Goal: Task Accomplishment & Management: Manage account settings

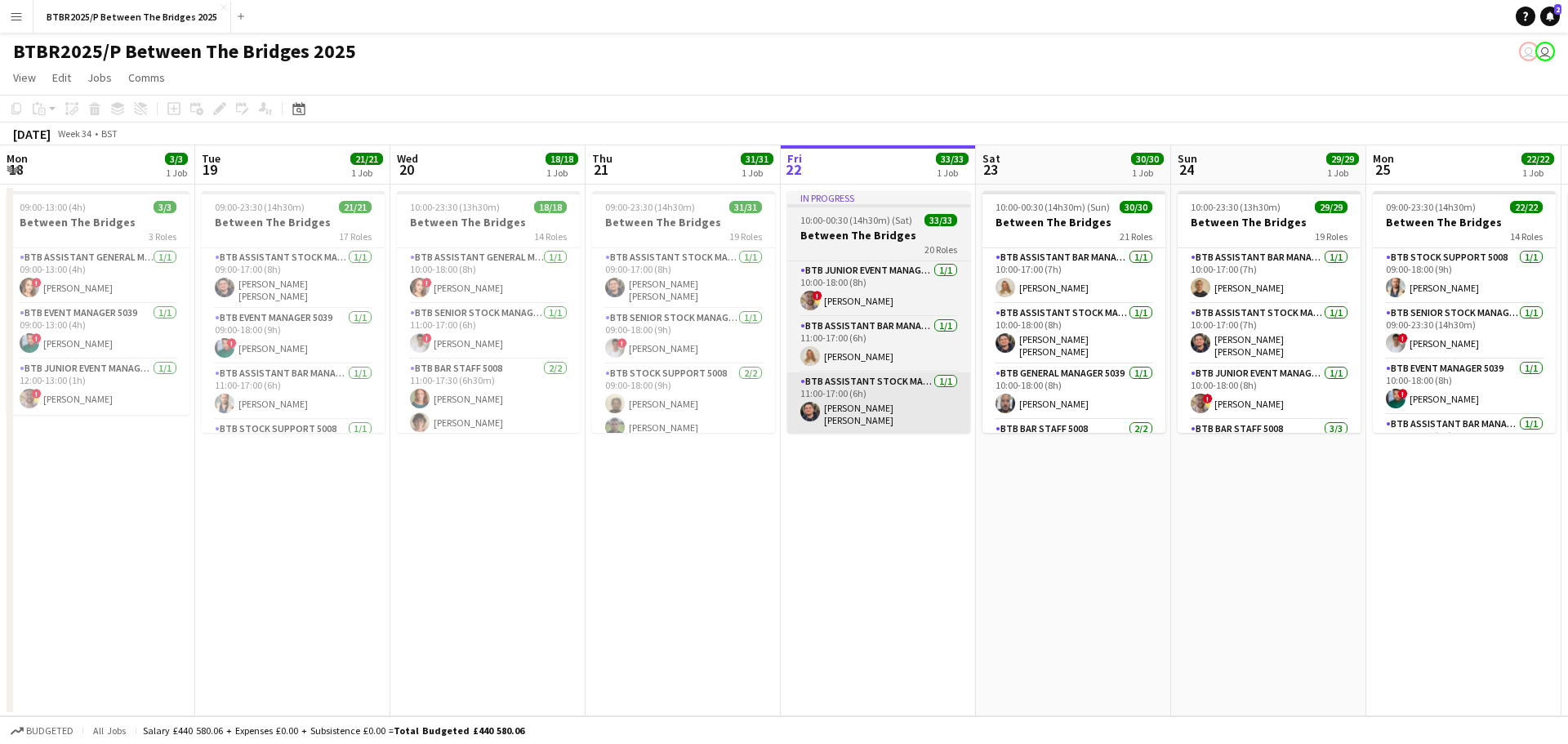
scroll to position [0, 390]
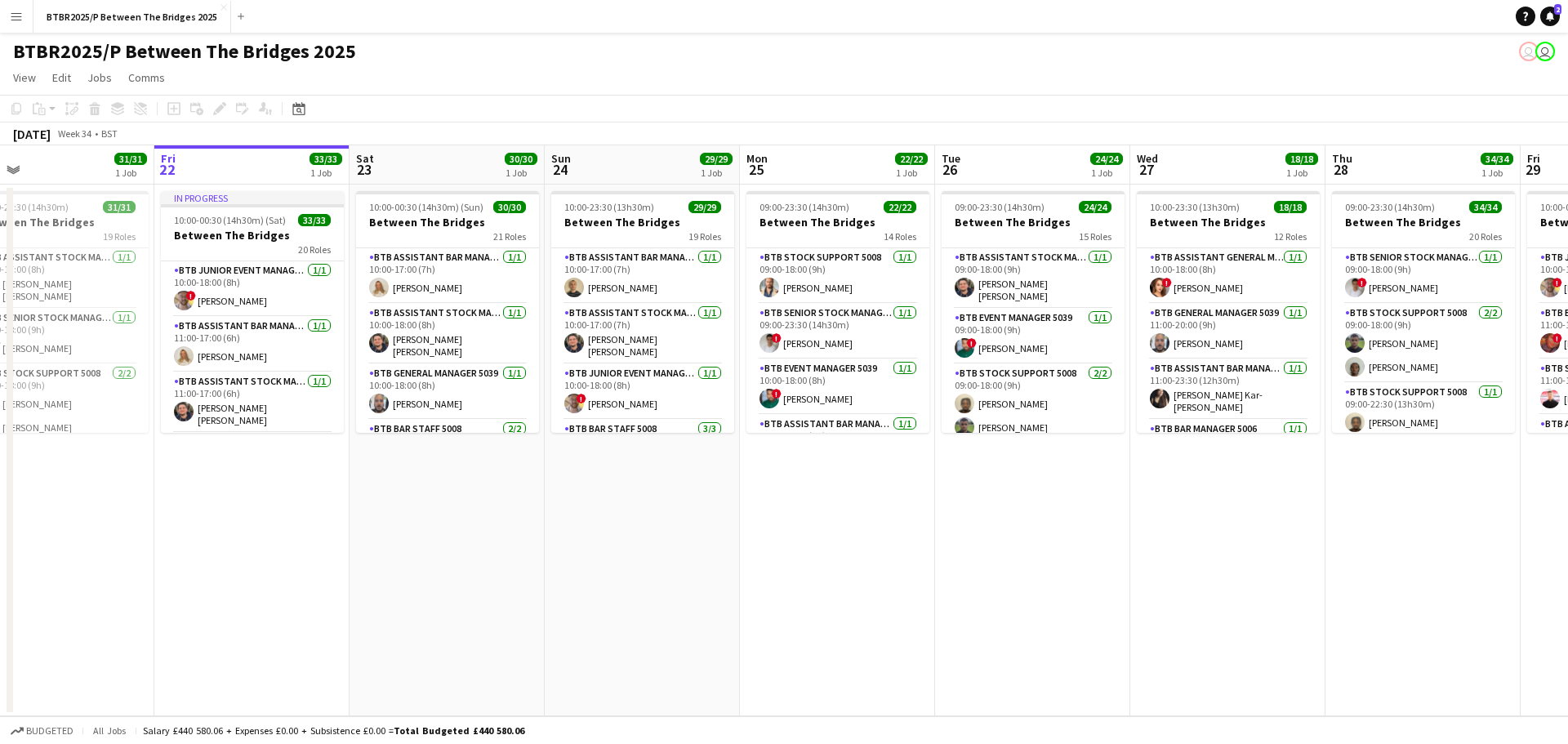
drag, startPoint x: 1091, startPoint y: 515, endPoint x: 271, endPoint y: 497, distance: 820.2
click at [270, 497] on app-calendar-viewport "Mon 18 3/3 1 Job Tue 19 21/21 1 Job Wed 20 18/18 1 Job Thu 21 31/31 1 Job Fri 2…" at bounding box center [784, 430] width 1568 height 571
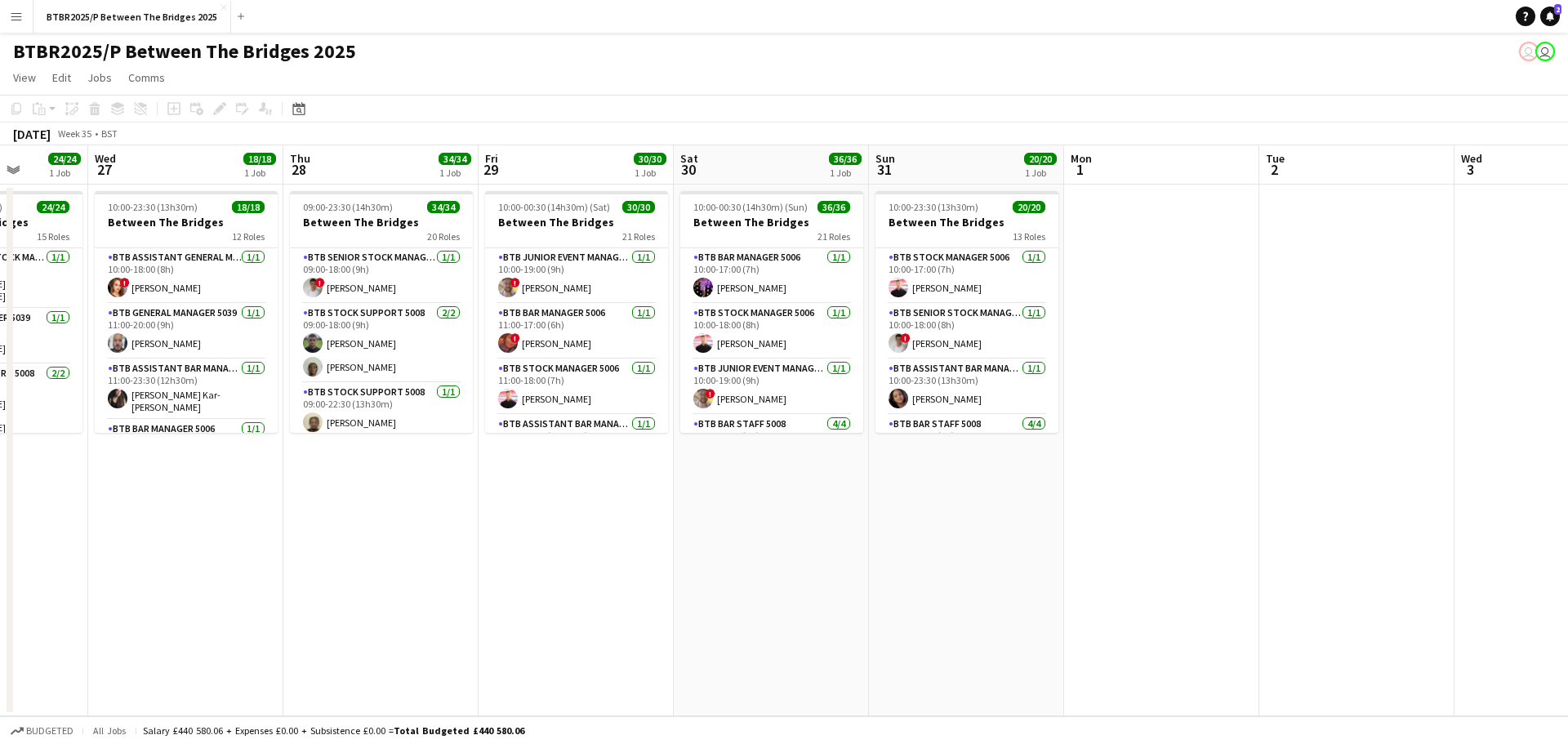
scroll to position [0, 756]
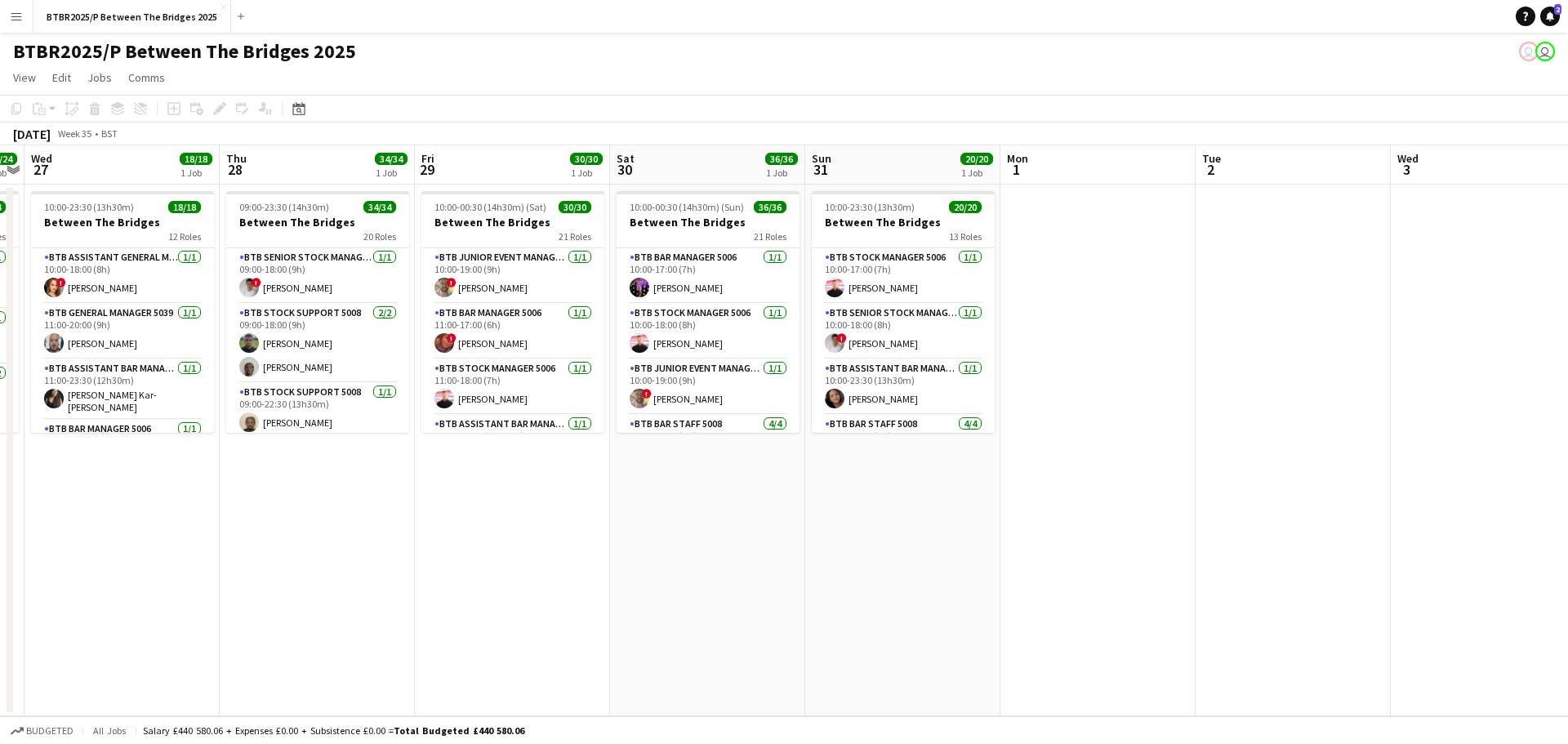
drag, startPoint x: 952, startPoint y: 556, endPoint x: 461, endPoint y: 551, distance: 491.0
click at [461, 551] on app-calendar-viewport "Sat 23 30/30 1 Job Sun 24 29/29 1 Job Mon 25 22/22 1 Job Tue 26 24/24 1 Job Wed…" at bounding box center [784, 430] width 1568 height 571
click at [704, 281] on app-card-role "BTB Bar Manager 5006 [DATE] 10:00-17:00 (7h) [PERSON_NAME]" at bounding box center [708, 276] width 183 height 55
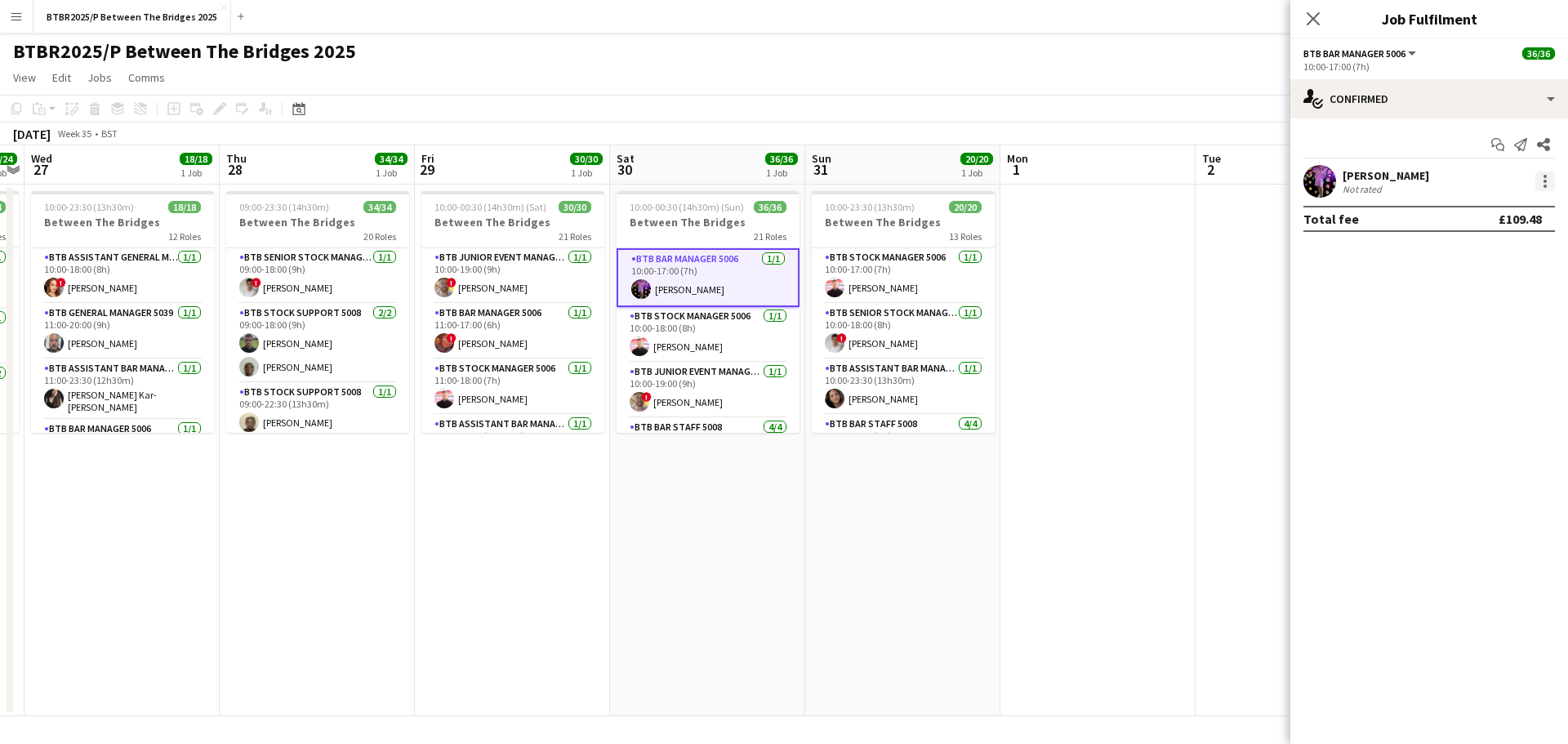
click at [1542, 174] on div at bounding box center [1545, 181] width 20 height 20
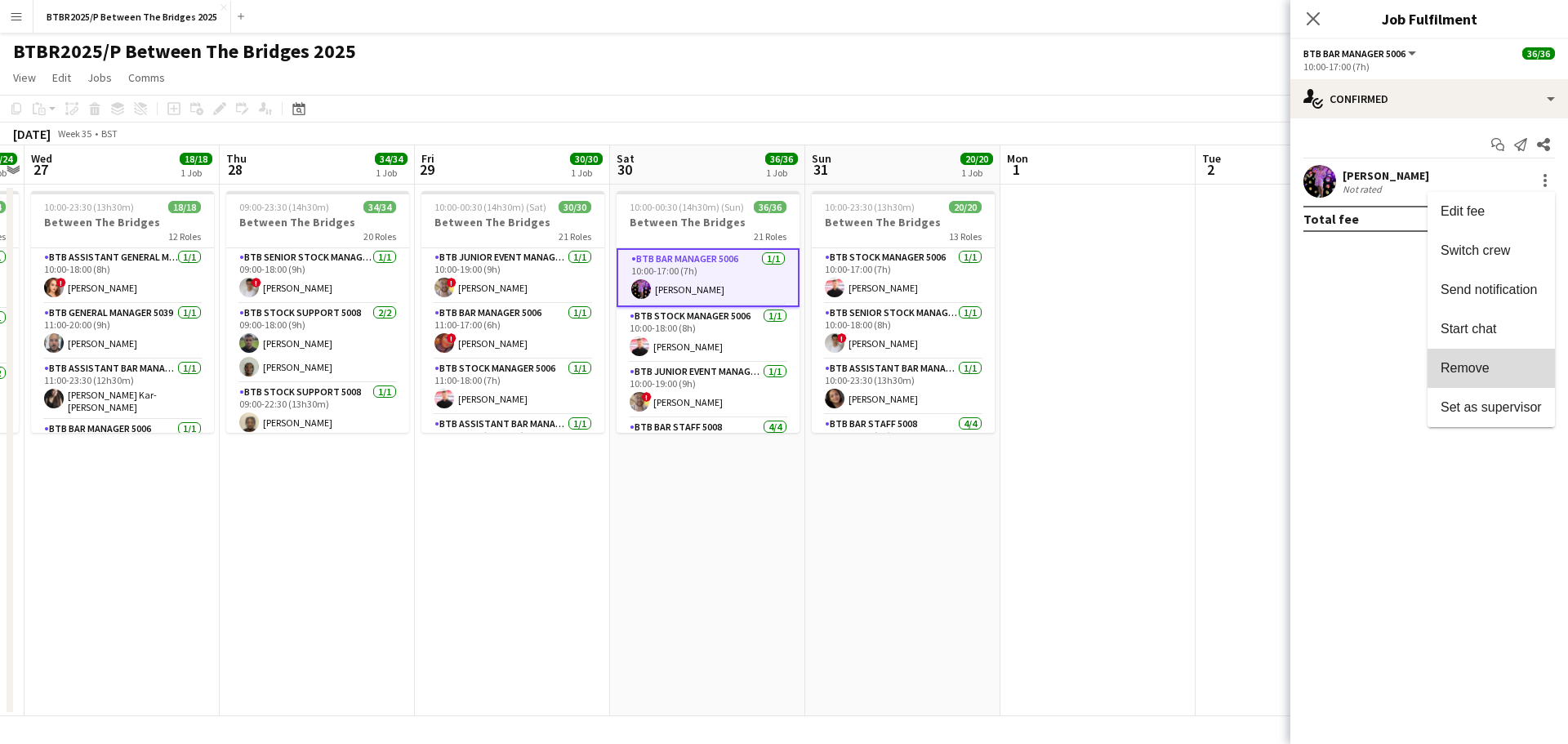
click at [1471, 362] on span "Remove" at bounding box center [1464, 367] width 49 height 14
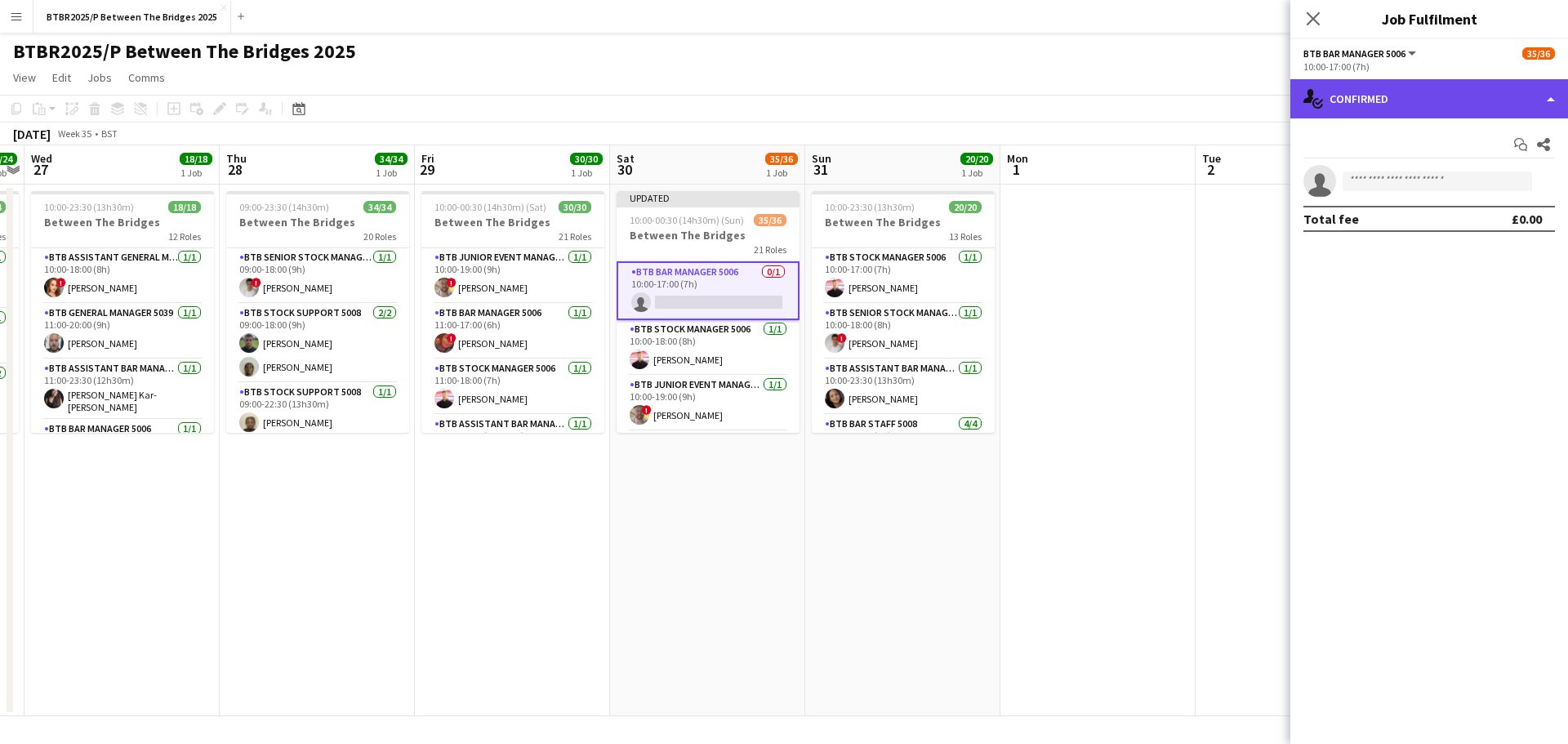
click at [1384, 102] on div "single-neutral-actions-check-2 Confirmed" at bounding box center [1429, 98] width 278 height 39
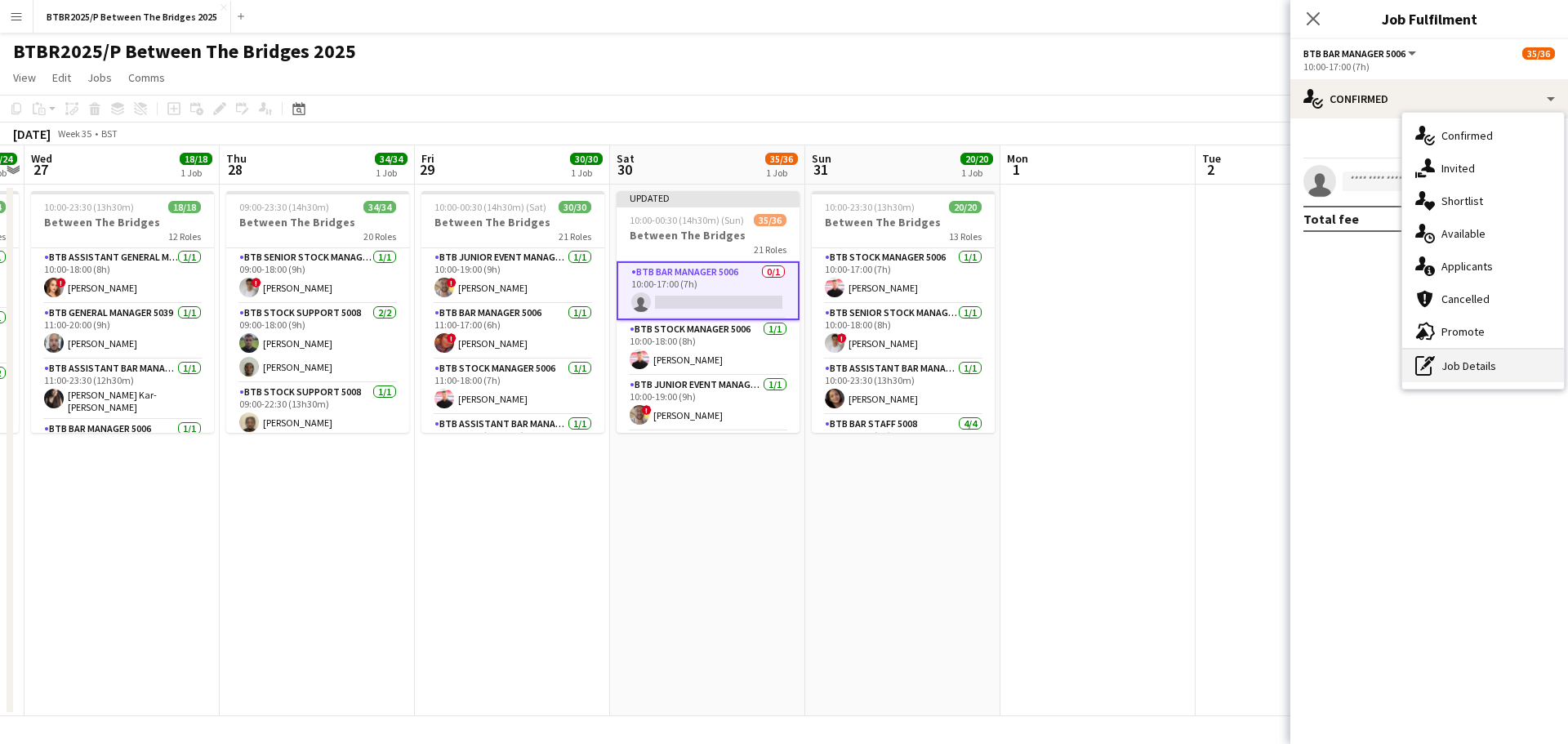
click at [1445, 367] on div "pen-write Job Details" at bounding box center [1483, 365] width 162 height 32
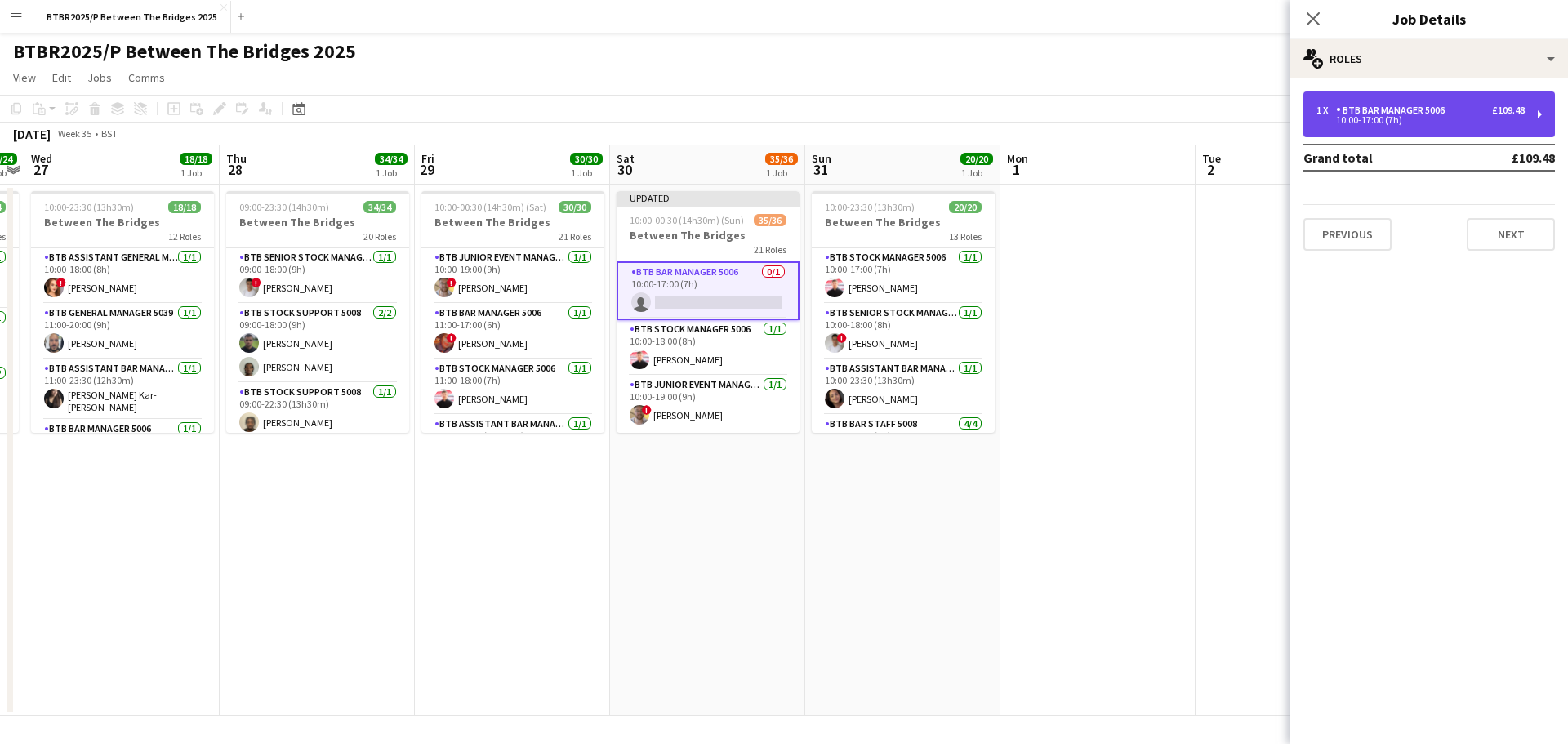
click at [1351, 110] on div "BTB Bar Manager 5006" at bounding box center [1393, 111] width 115 height 11
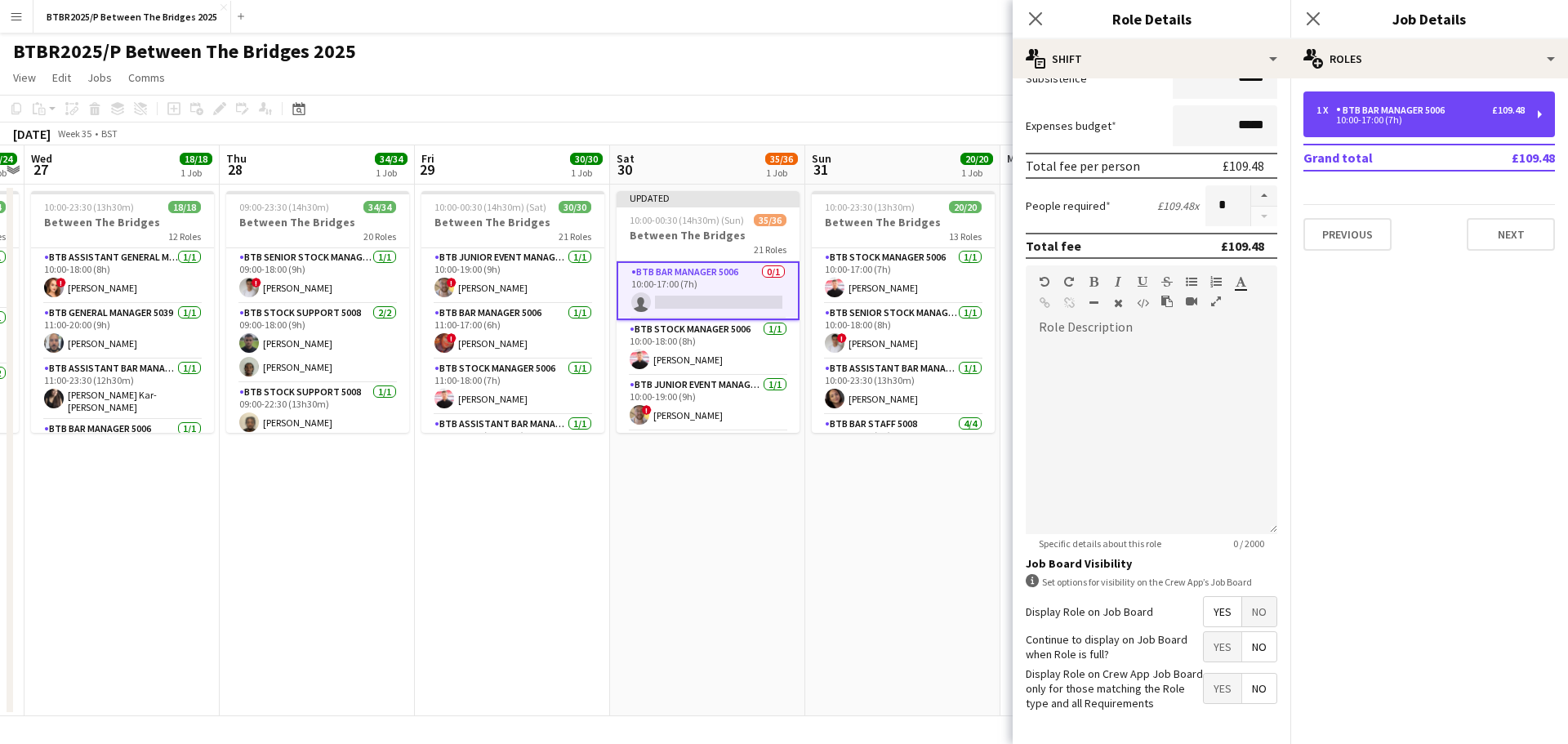
scroll to position [362, 0]
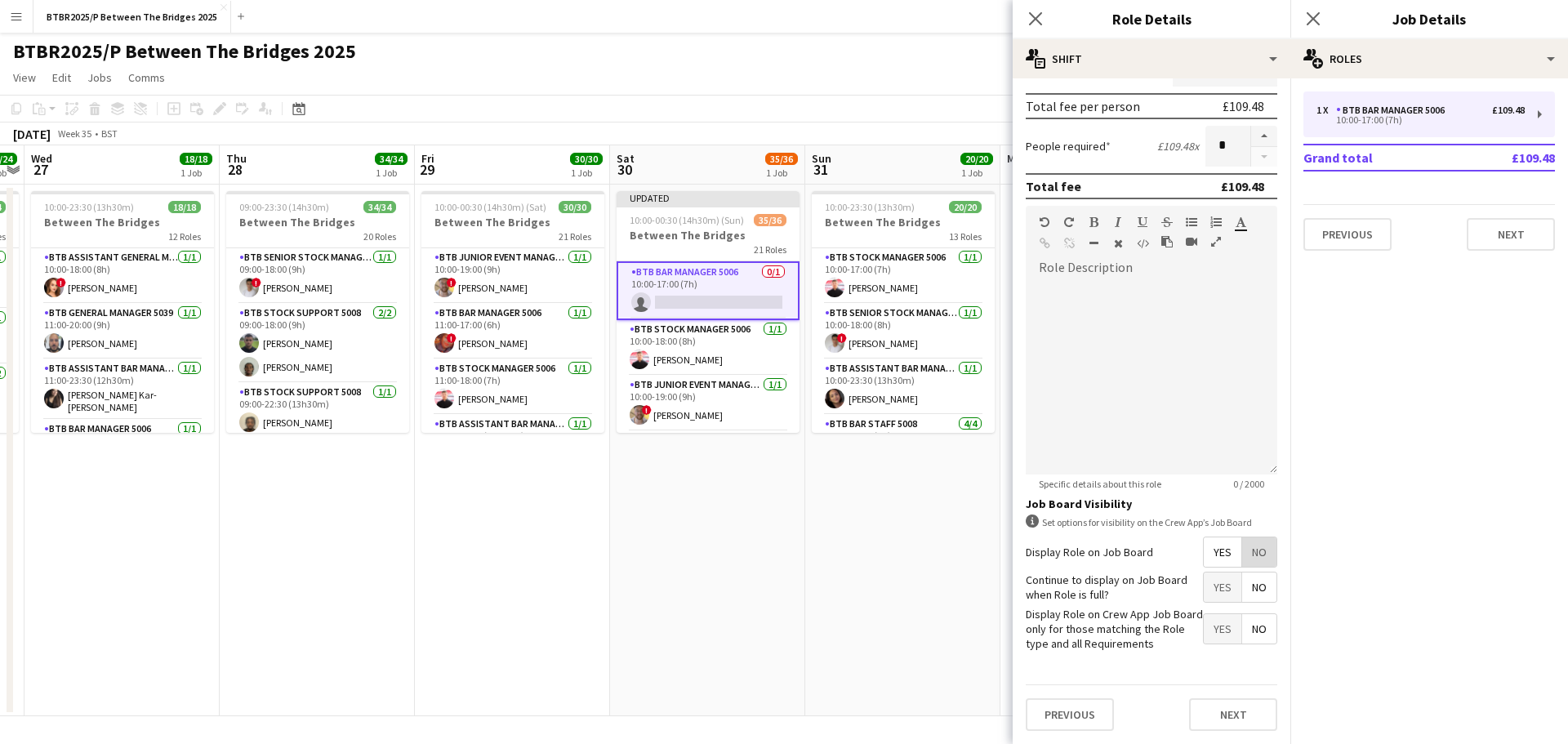
click at [1247, 550] on span "No" at bounding box center [1259, 551] width 34 height 30
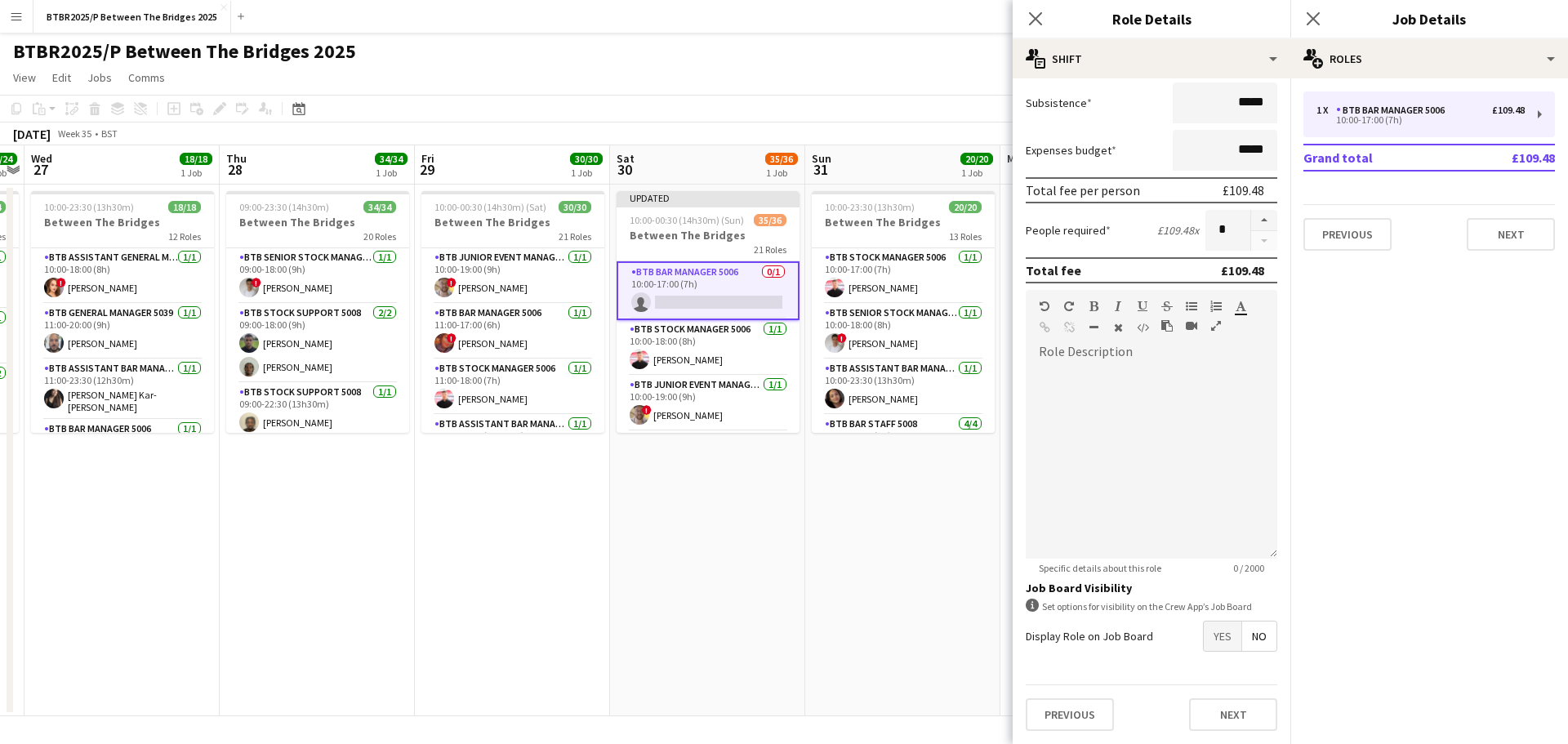
click at [897, 43] on div "BTBR2025/P Between The Bridges 2025 user user" at bounding box center [784, 48] width 1568 height 31
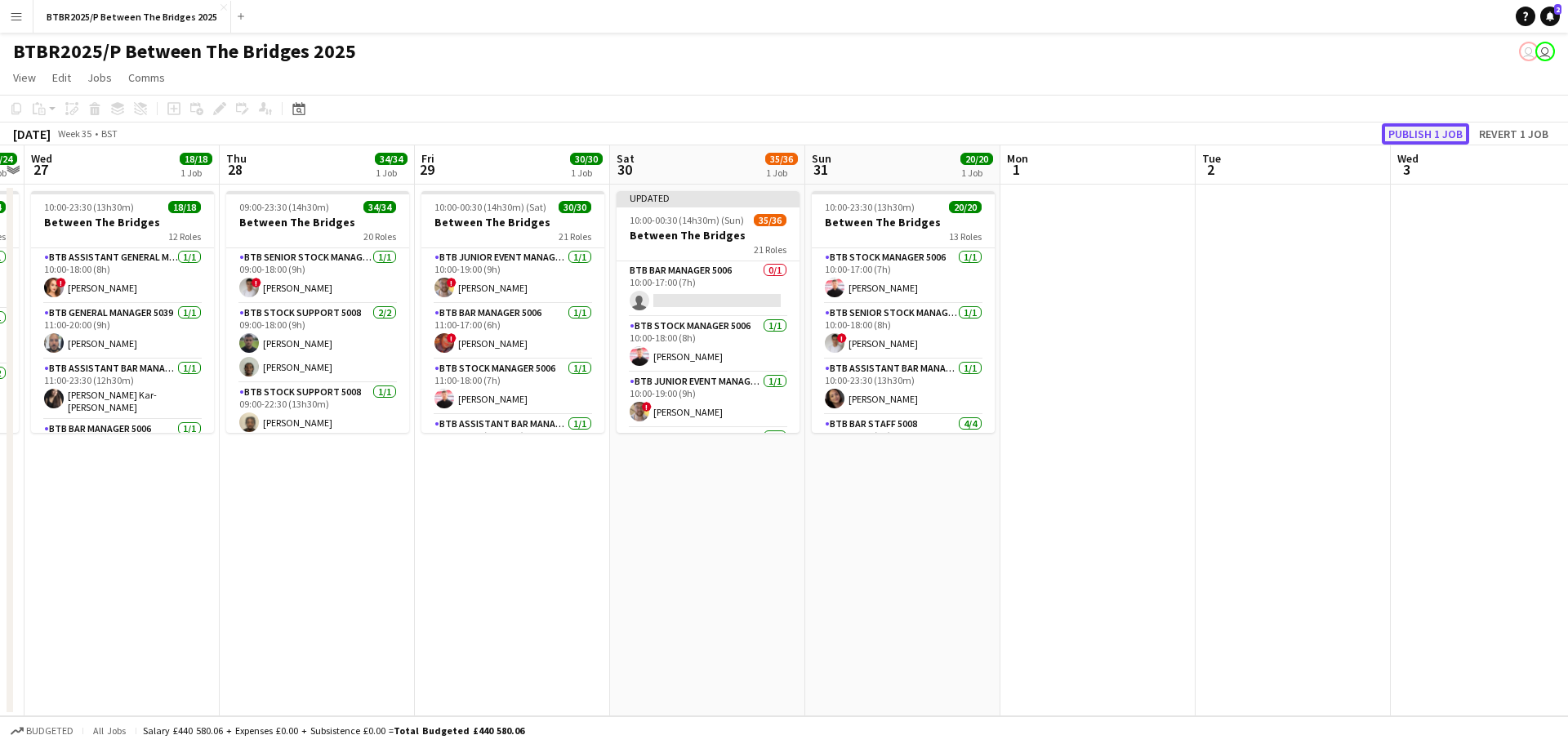
click at [1390, 125] on button "Publish 1 job" at bounding box center [1426, 134] width 88 height 21
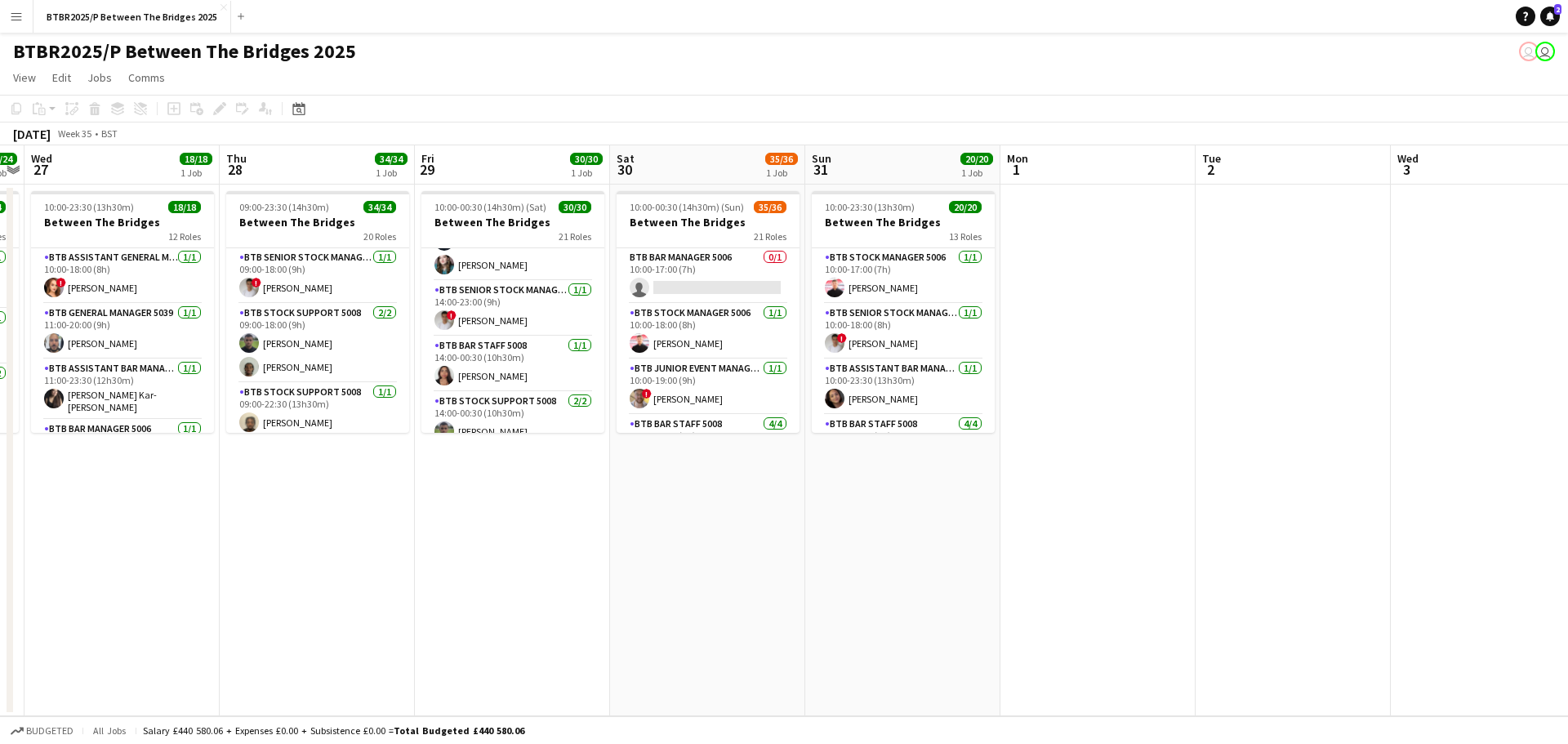
scroll to position [490, 0]
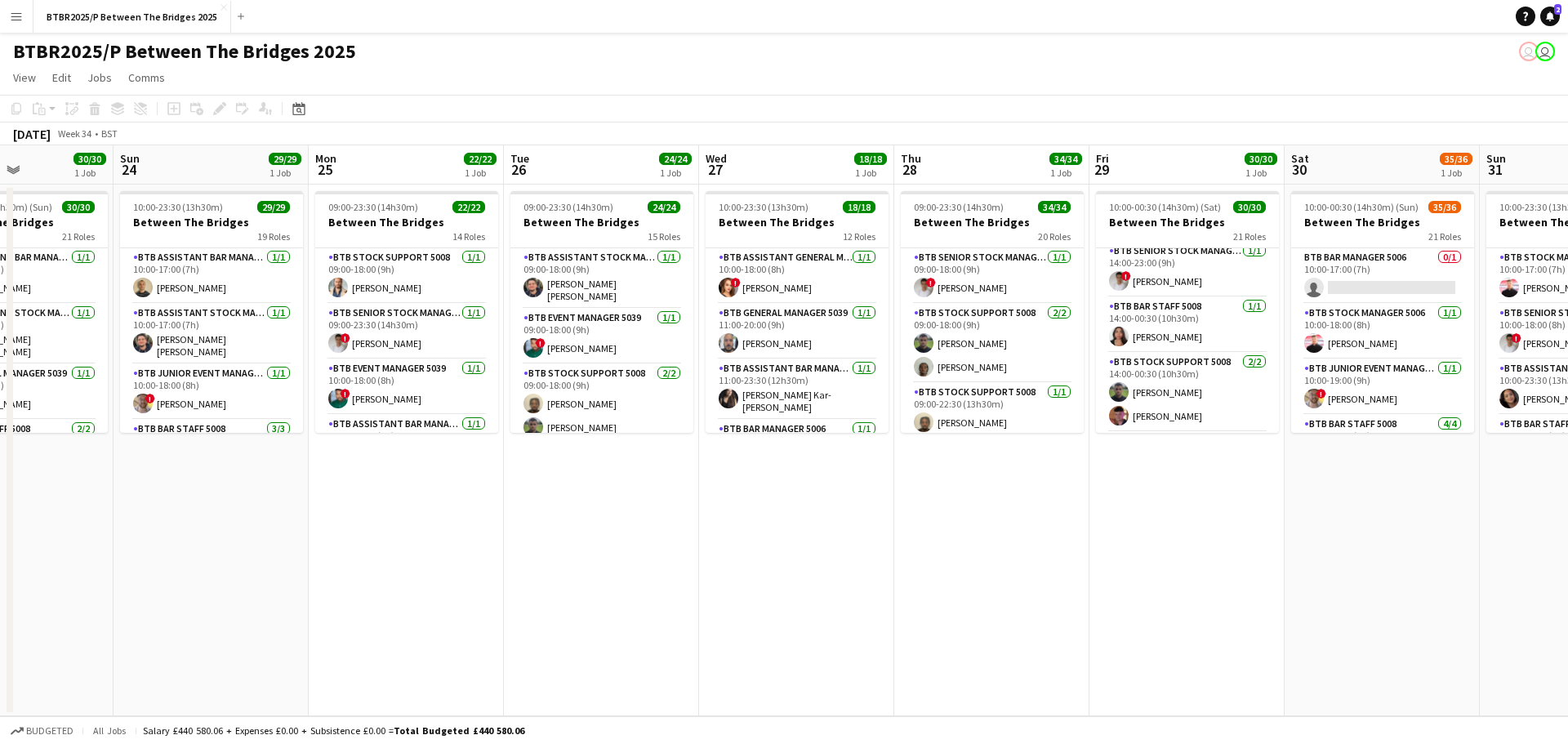
drag, startPoint x: 436, startPoint y: 594, endPoint x: 1071, endPoint y: 546, distance: 636.8
click at [1087, 547] on app-calendar-viewport "Thu 21 31/31 1 Job Fri 22 33/33 1 Job Sat 23 30/30 1 Job Sun 24 29/29 1 Job Mon…" at bounding box center [784, 430] width 1568 height 571
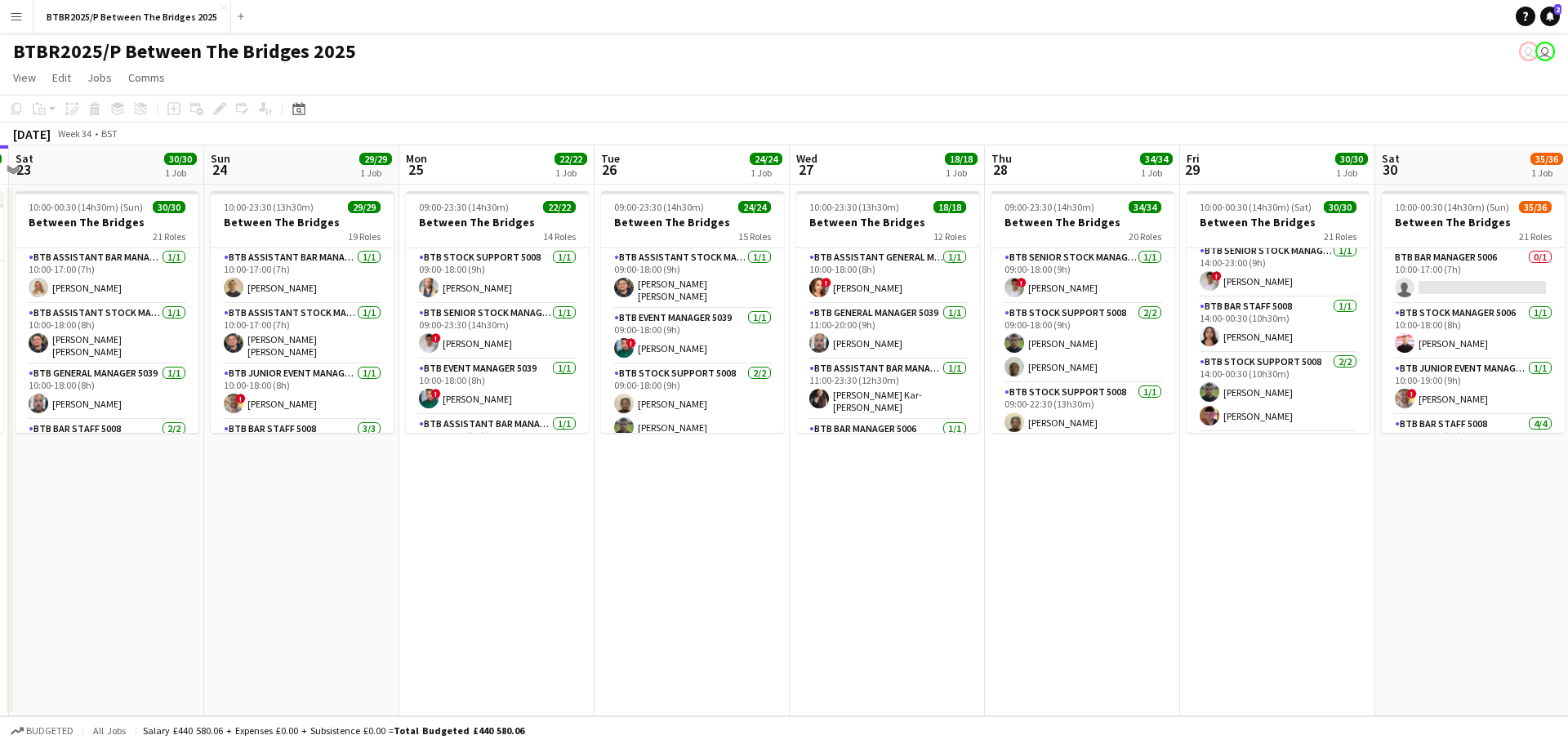
drag, startPoint x: 507, startPoint y: 560, endPoint x: 983, endPoint y: 505, distance: 479.2
click at [983, 505] on app-calendar-viewport "Thu 21 31/31 1 Job Fri 22 33/33 1 Job Sat 23 30/30 1 Job Sun 24 29/29 1 Job Mon…" at bounding box center [784, 430] width 1568 height 571
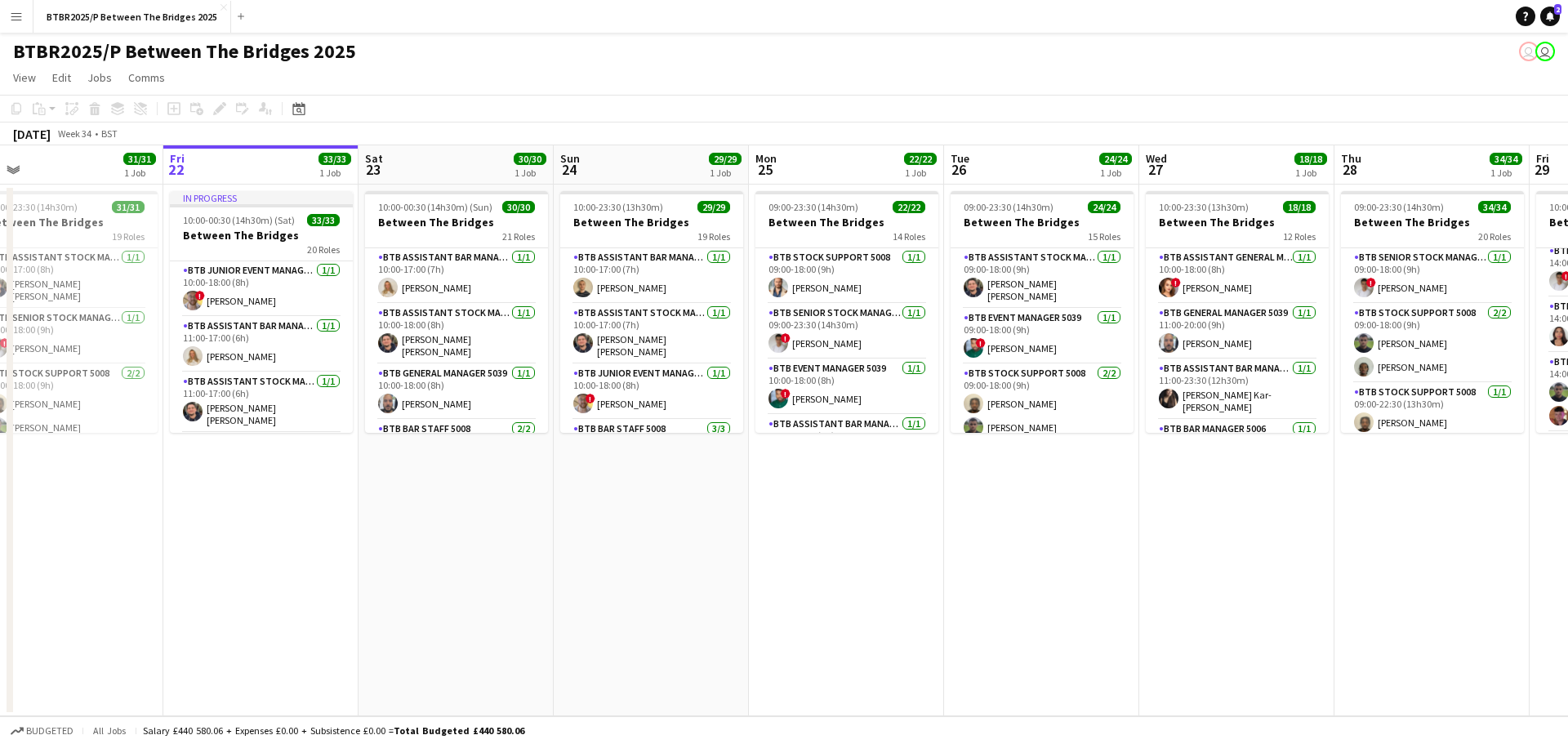
drag, startPoint x: 481, startPoint y: 543, endPoint x: 645, endPoint y: 518, distance: 165.9
click at [645, 518] on app-calendar-viewport "Tue 19 21/21 1 Job Wed 20 18/18 1 Job Thu 21 31/31 1 Job Fri 22 33/33 1 Job Sat…" at bounding box center [784, 430] width 1568 height 571
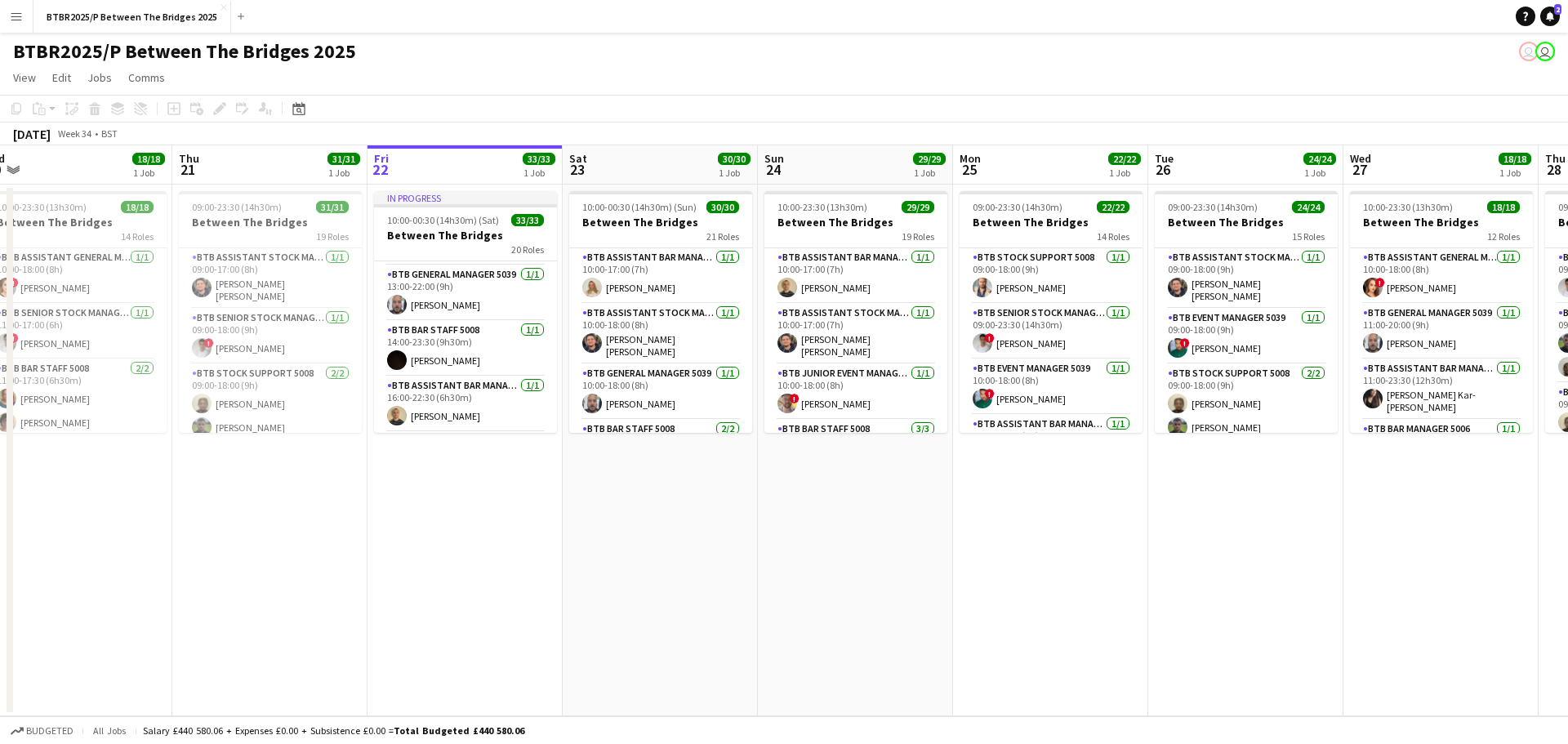
scroll to position [326, 0]
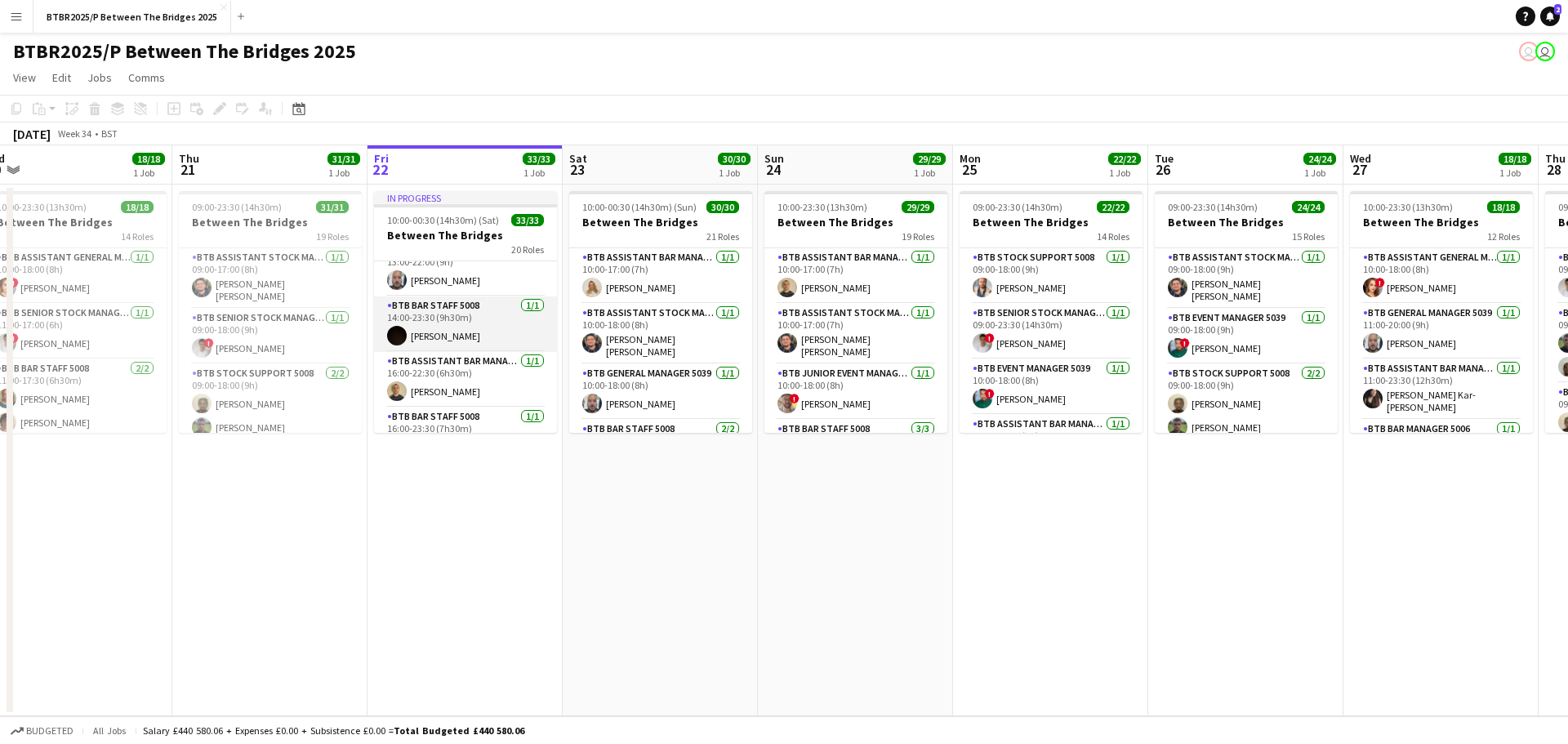
click at [467, 335] on app-card-role "BTB Bar Staff 5008 [DATE] 14:00-23:30 (9h30m) [PERSON_NAME]" at bounding box center [465, 324] width 183 height 55
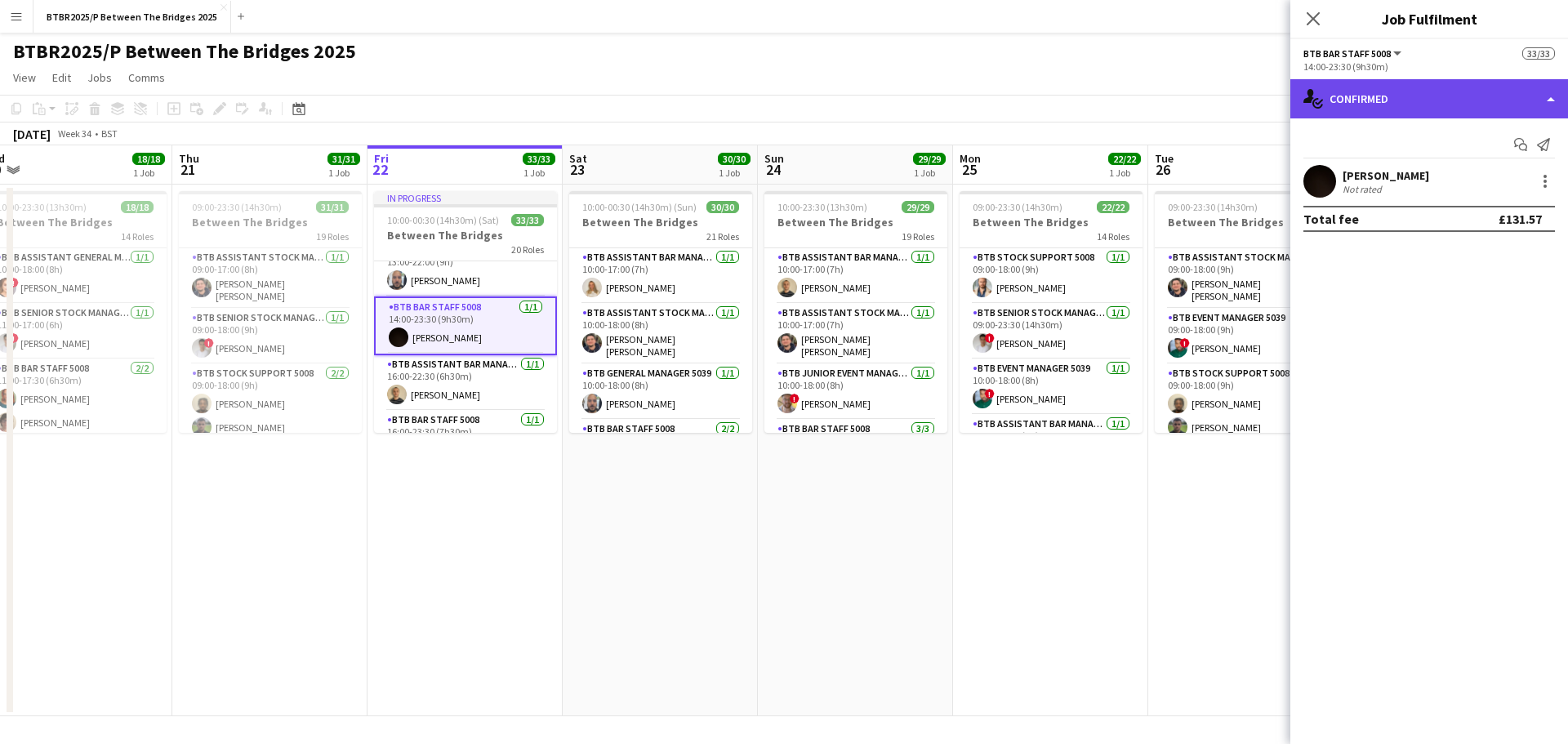
click at [1417, 108] on div "single-neutral-actions-check-2 Confirmed" at bounding box center [1429, 98] width 278 height 39
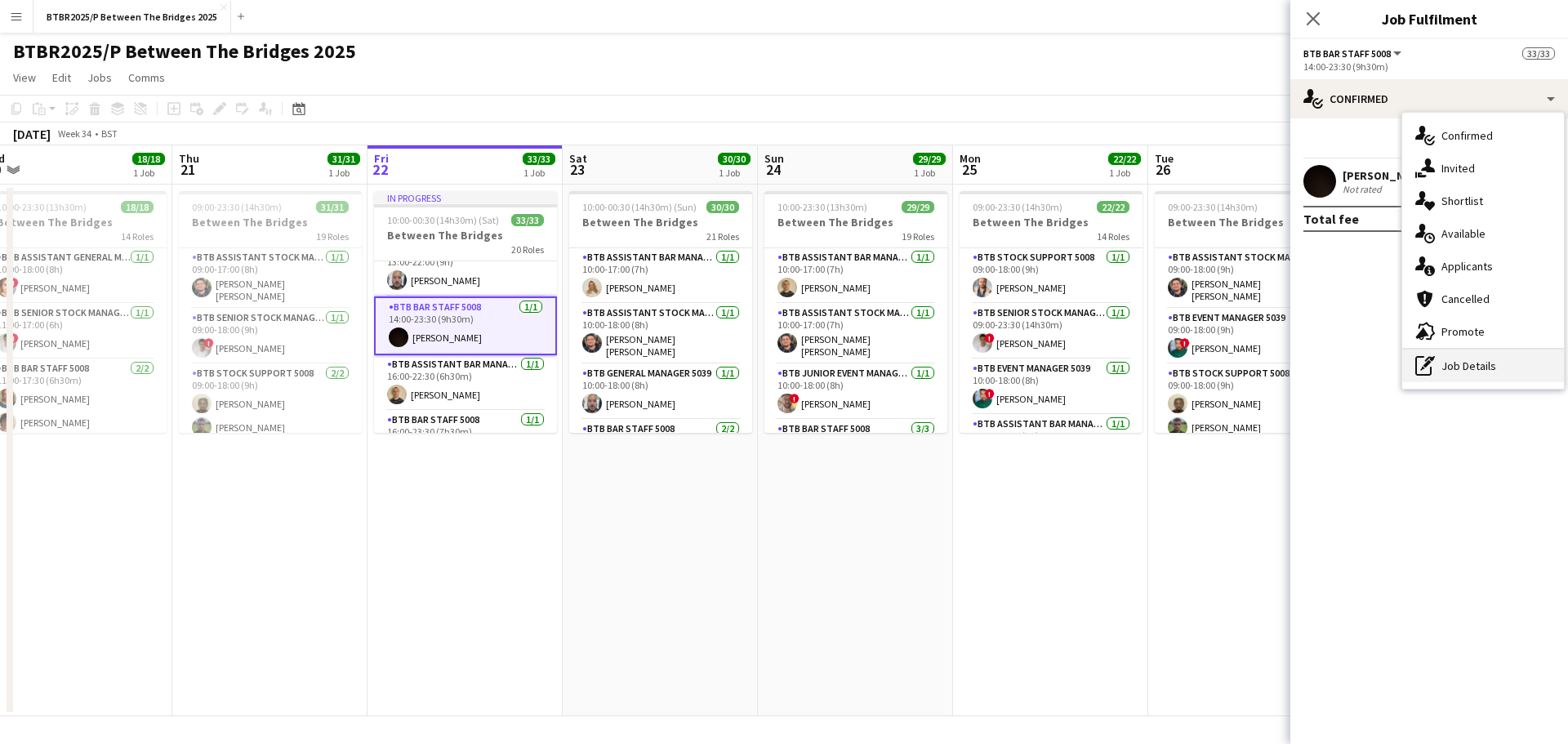
click at [1457, 359] on div "pen-write Job Details" at bounding box center [1483, 365] width 162 height 32
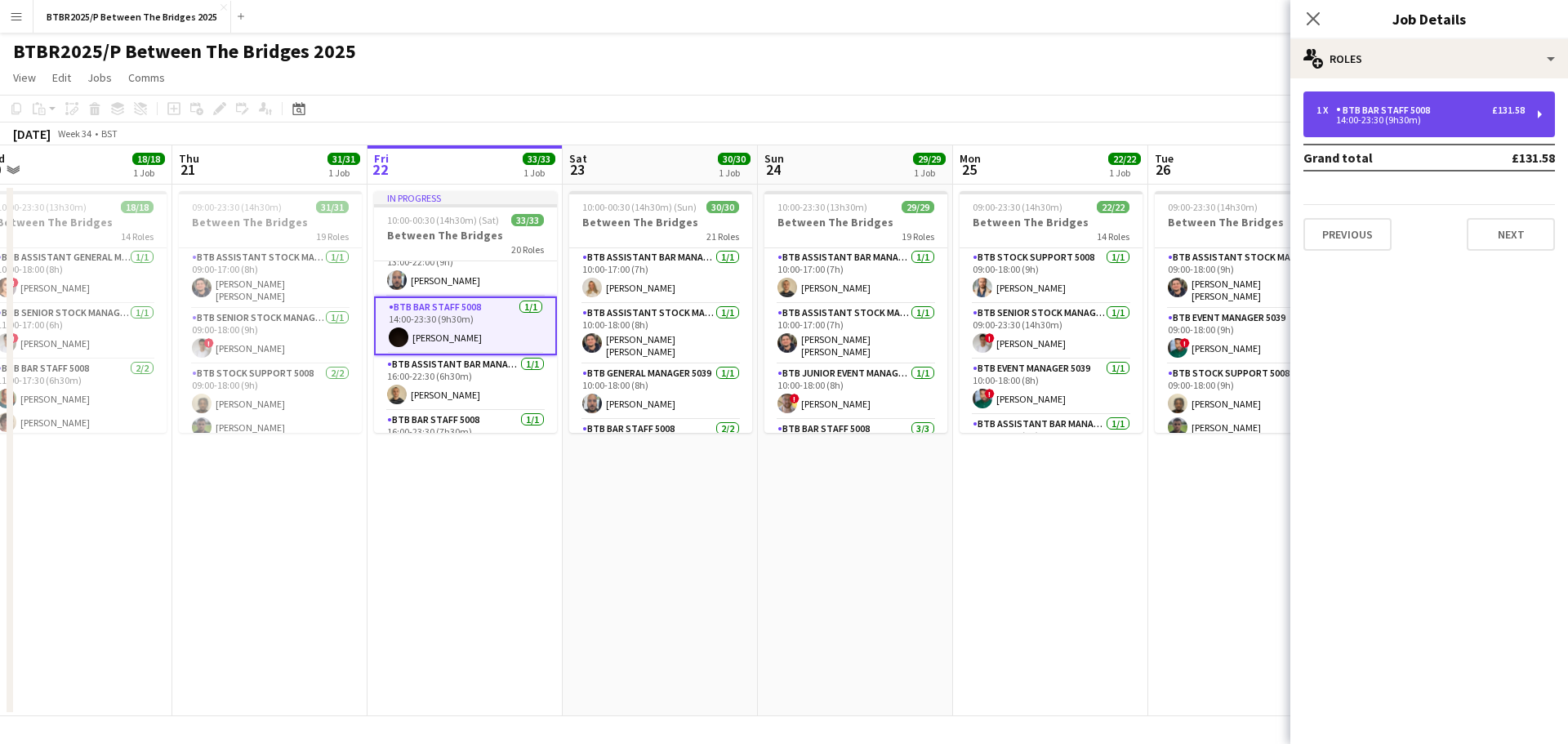
click at [1388, 127] on div "1 x BTB Bar Staff 5008 £131.58 14:00-23:30 (9h30m)" at bounding box center [1430, 114] width 252 height 46
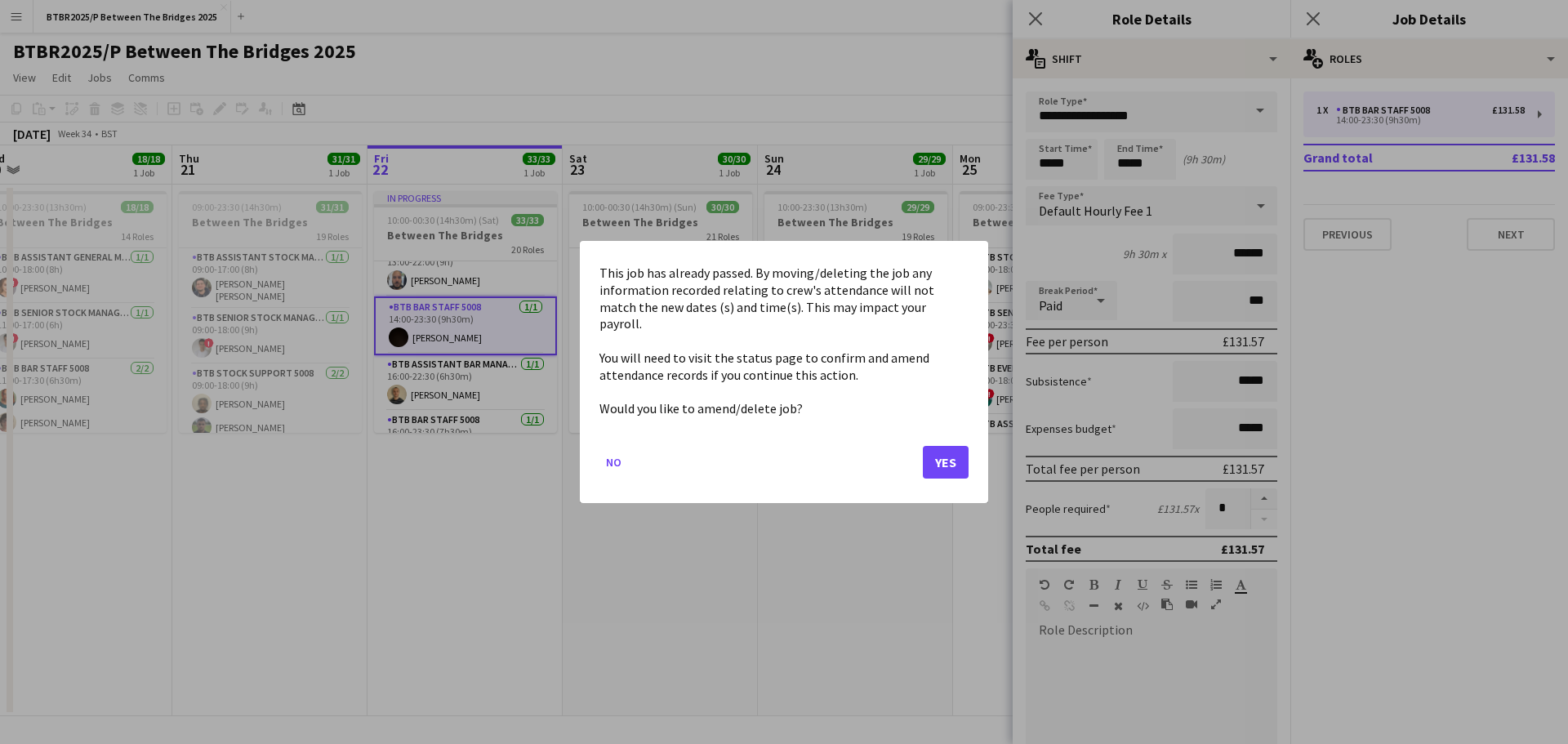
click at [1110, 161] on body "Menu Boards Boards Boards All jobs Status Workforce Workforce My Workforce Recr…" at bounding box center [784, 372] width 1568 height 744
click at [939, 448] on button "Yes" at bounding box center [946, 462] width 46 height 32
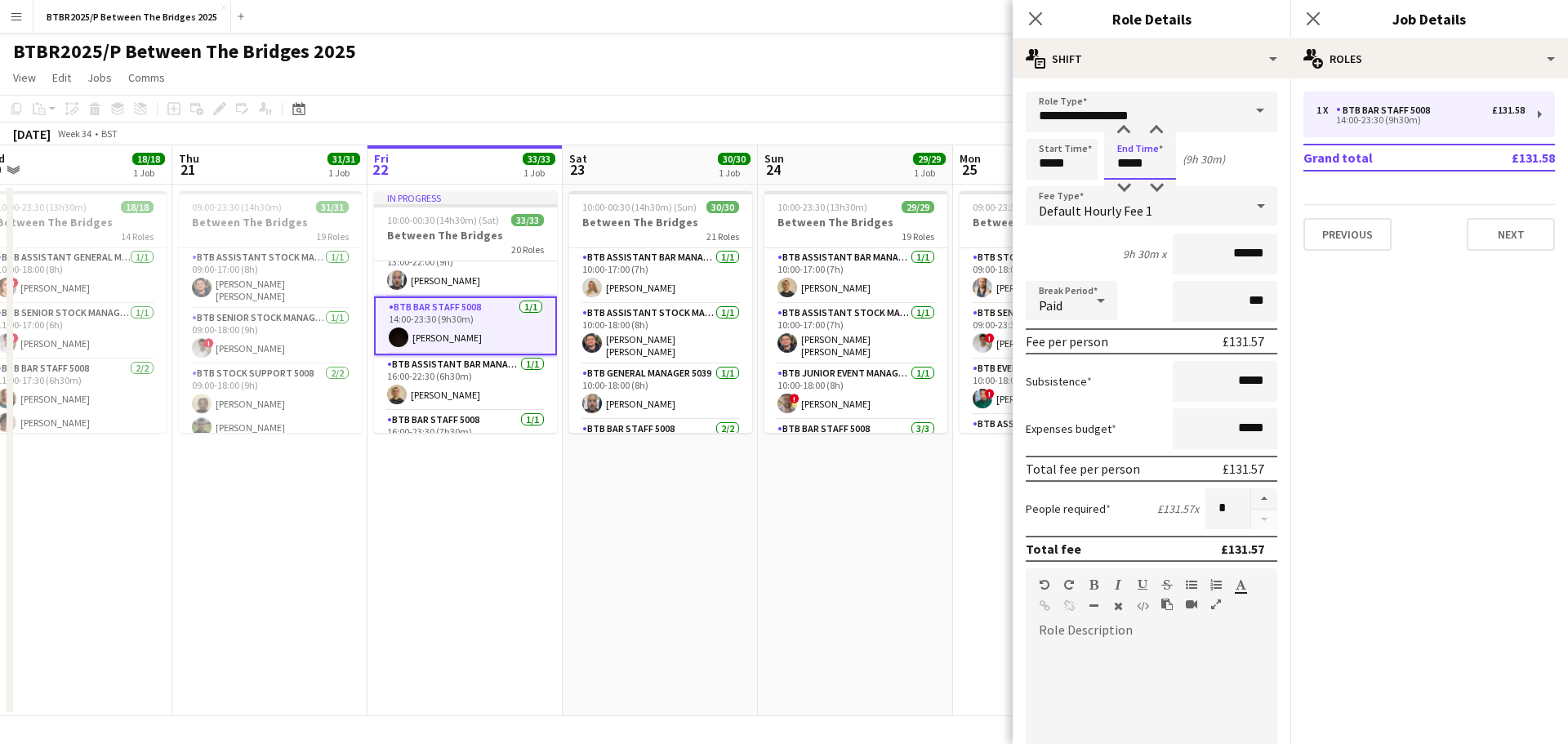
drag, startPoint x: 1158, startPoint y: 166, endPoint x: 1116, endPoint y: 164, distance: 42.0
click at [1116, 164] on input "*****" at bounding box center [1140, 159] width 72 height 41
type input "*****"
click at [863, 58] on div "BTBR2025/P Between The Bridges 2025 user user" at bounding box center [784, 48] width 1568 height 31
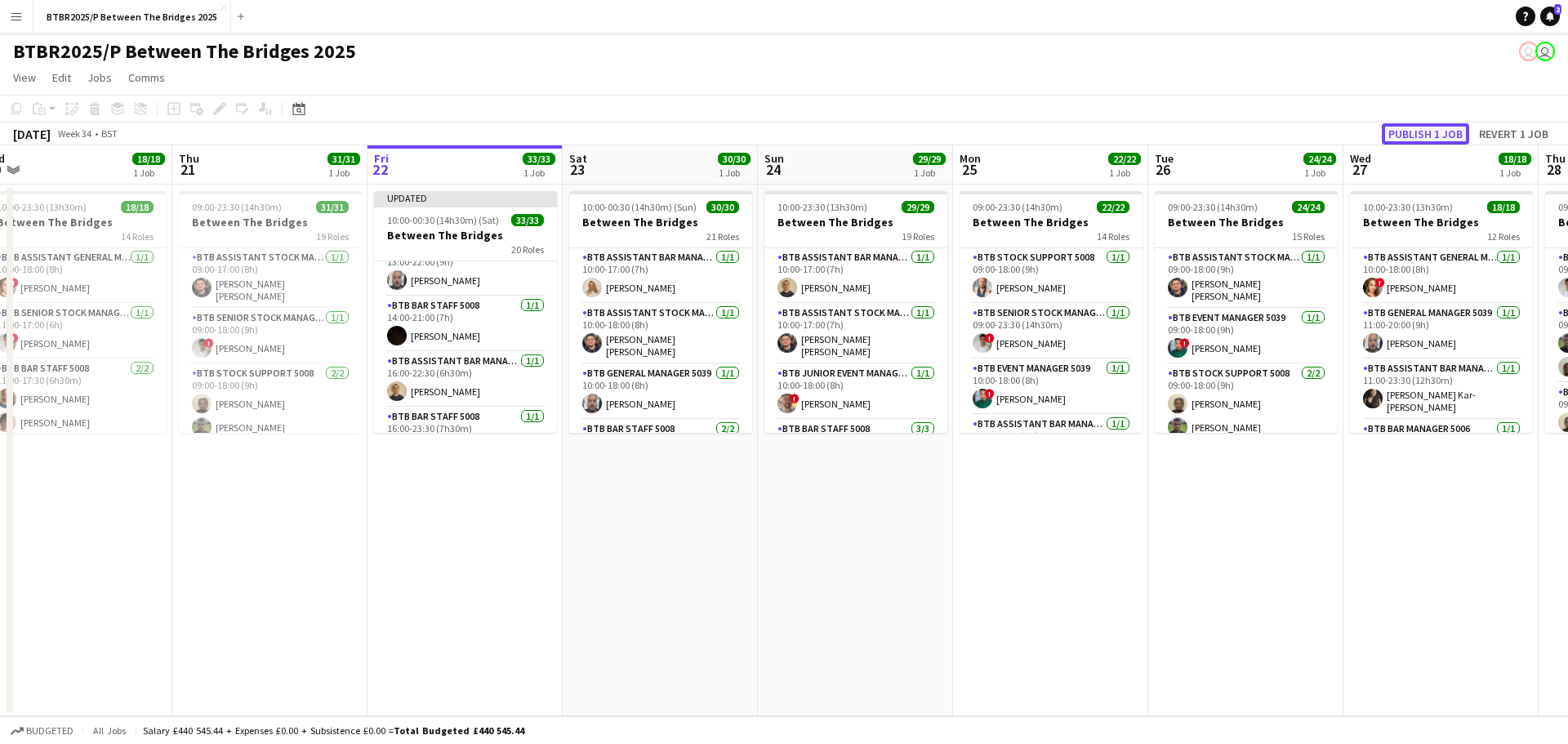
click at [1406, 132] on button "Publish 1 job" at bounding box center [1426, 134] width 88 height 21
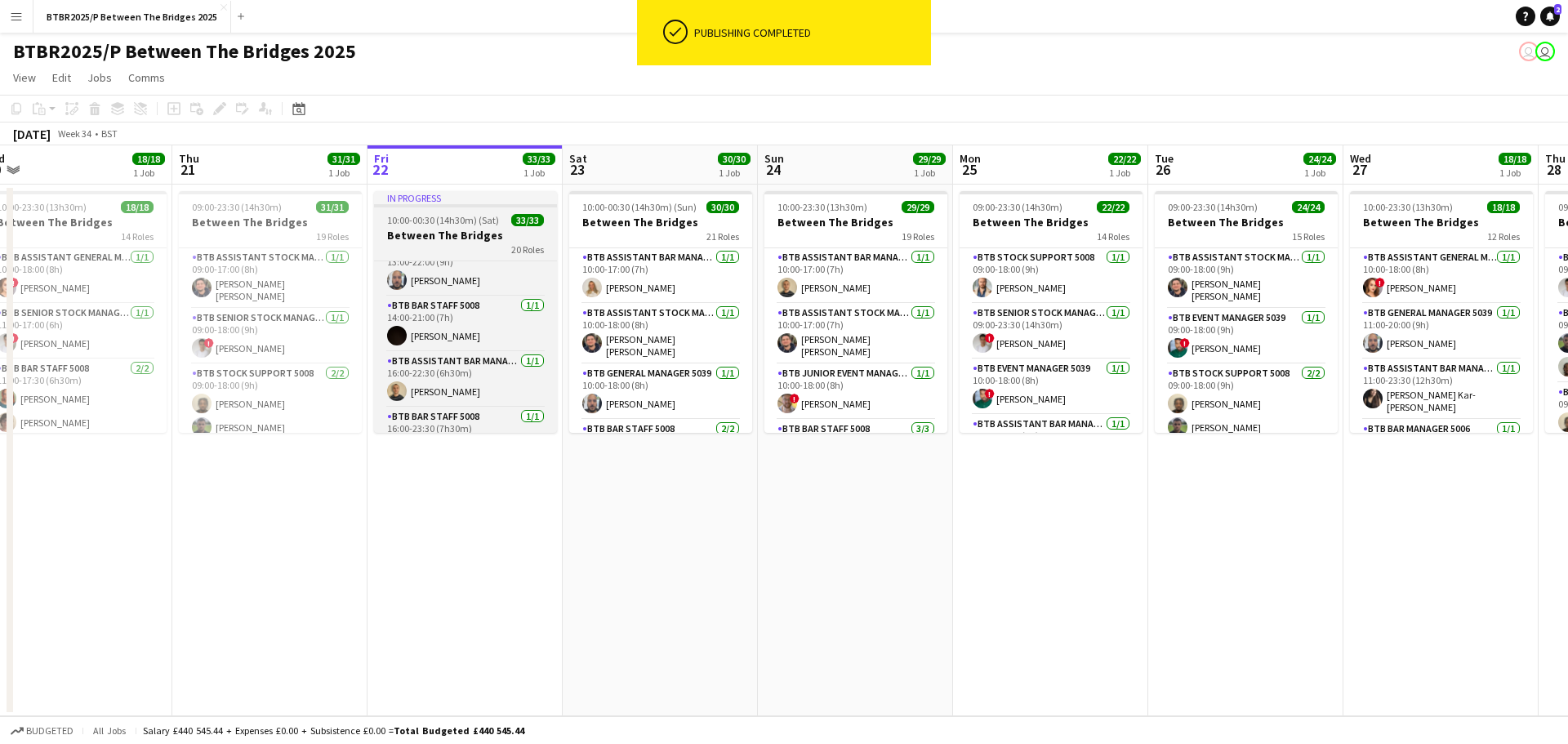
click at [458, 240] on h3 "Between The Bridges" at bounding box center [465, 235] width 183 height 14
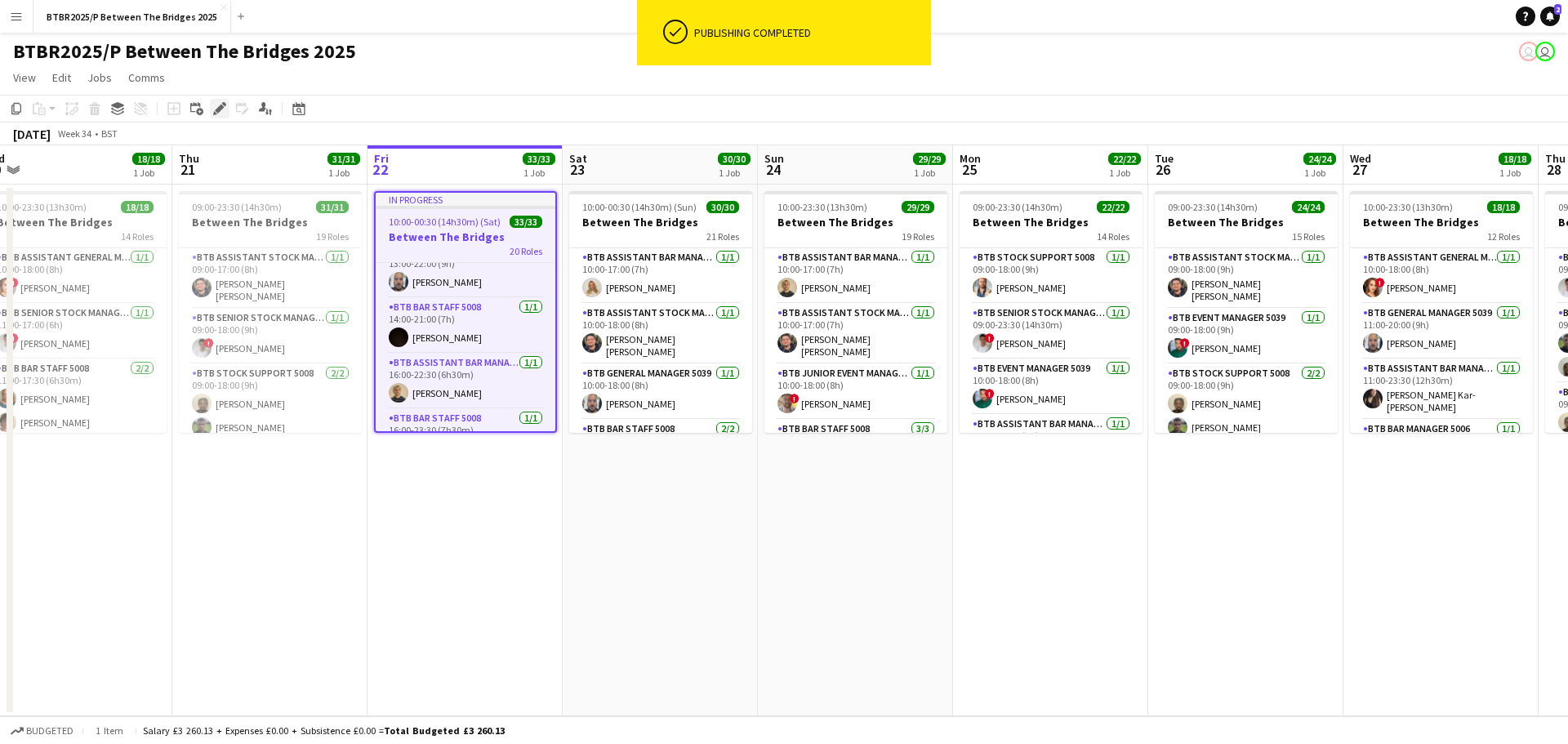
click at [220, 105] on icon "Edit" at bounding box center [219, 109] width 13 height 13
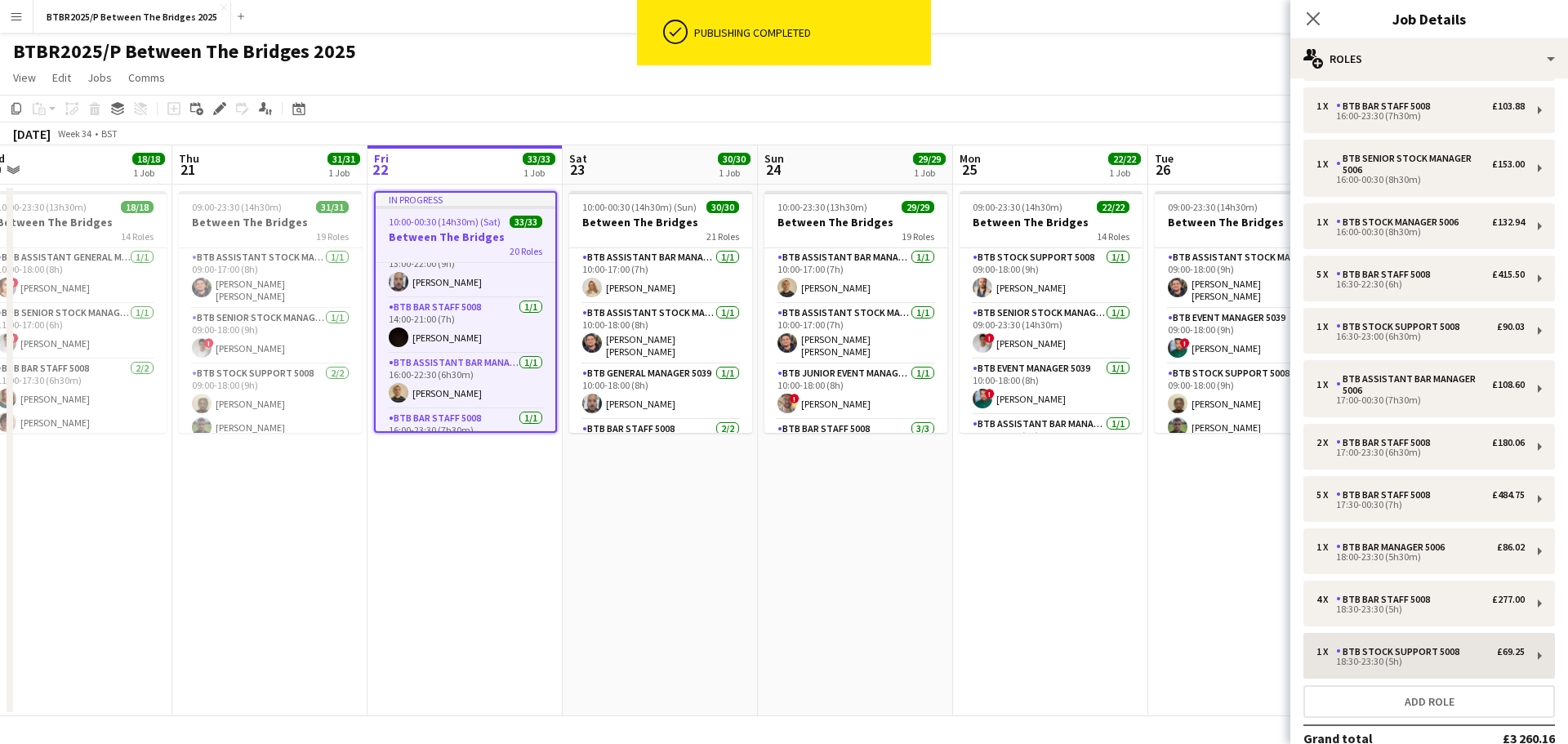
scroll to position [632, 0]
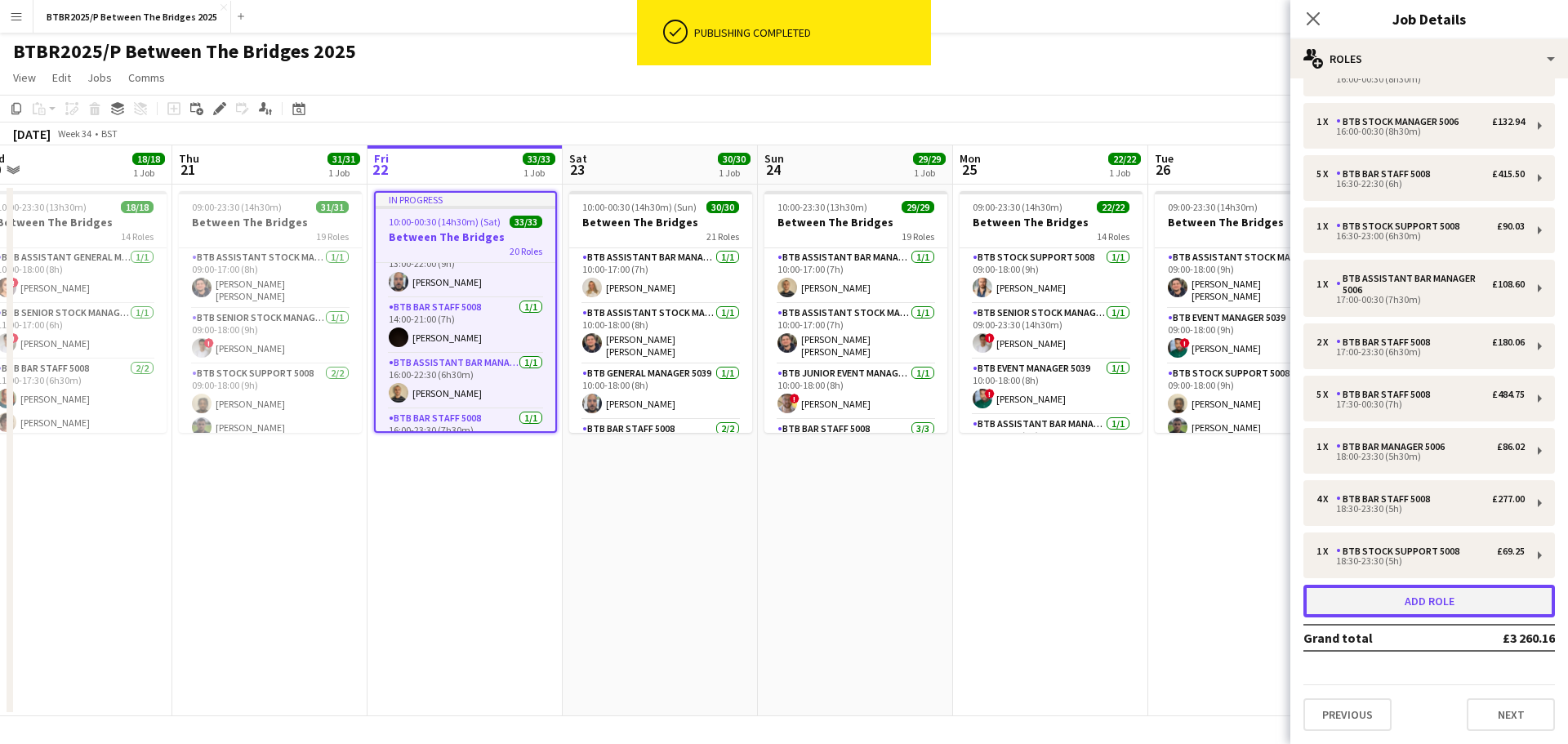
click at [1433, 599] on button "Add role" at bounding box center [1430, 601] width 252 height 32
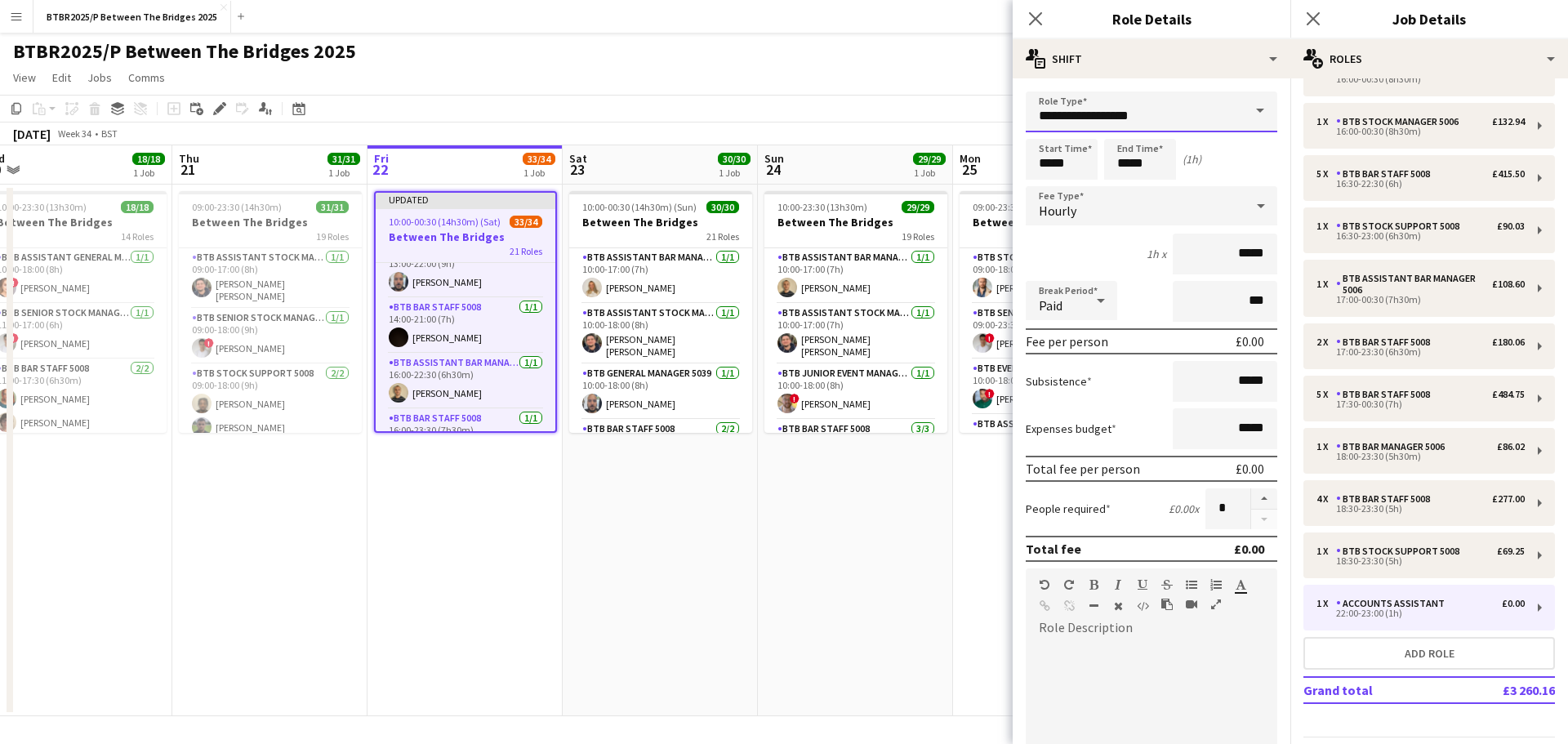
drag, startPoint x: 1036, startPoint y: 112, endPoint x: 985, endPoint y: 105, distance: 51.5
click at [988, 105] on body "Menu Boards Boards Boards All jobs Status Workforce Workforce My Workforce Recr…" at bounding box center [784, 372] width 1568 height 744
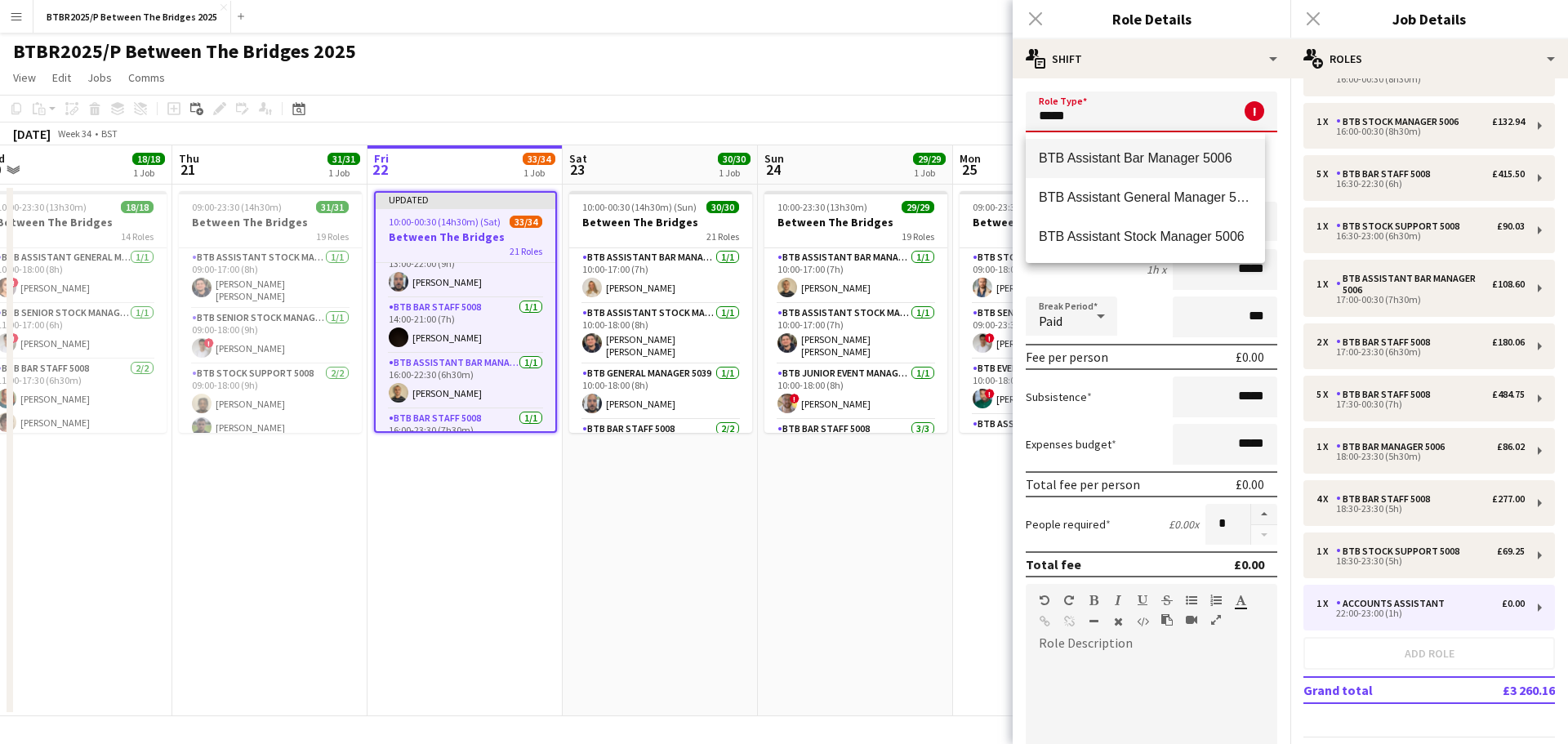
click at [1110, 157] on span "BTB Assistant Bar Manager 5006" at bounding box center [1145, 158] width 213 height 15
type input "**********"
type input "******"
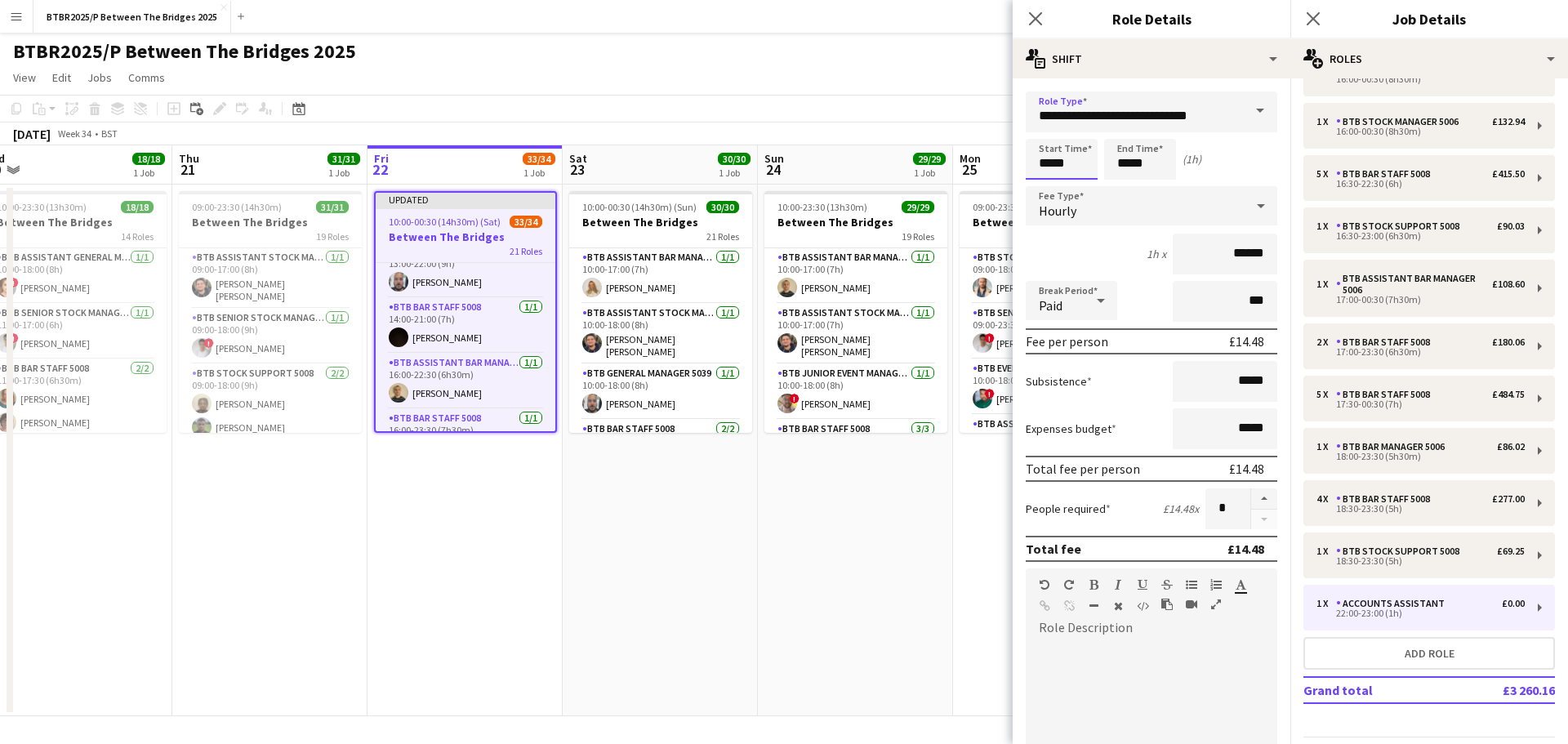
drag, startPoint x: 1069, startPoint y: 160, endPoint x: 1013, endPoint y: 161, distance: 56.0
click at [1013, 161] on form "**********" at bounding box center [1151, 599] width 278 height 1015
type input "*****"
click at [881, 62] on div "BTBR2025/P Between The Bridges 2025 user user" at bounding box center [784, 48] width 1568 height 31
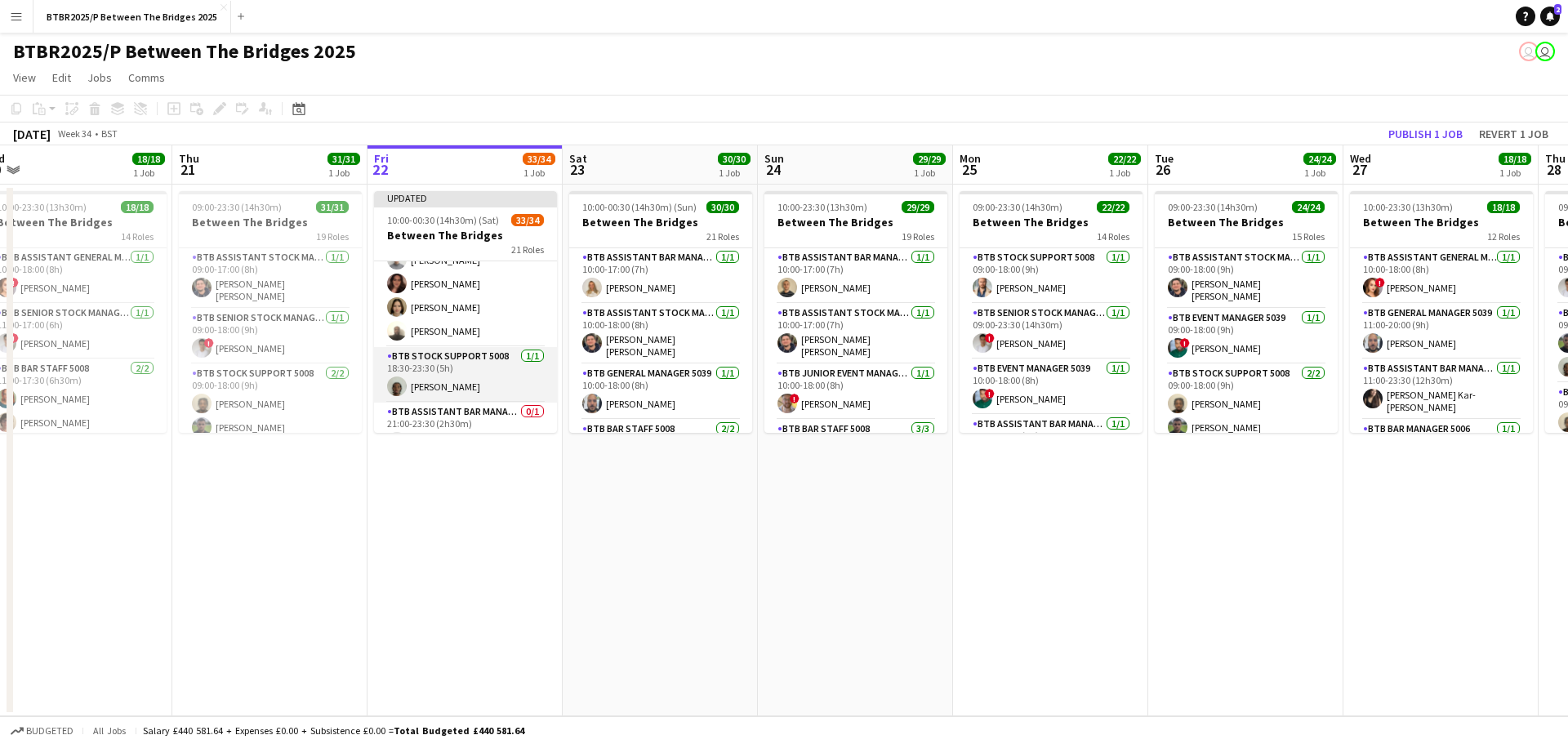
scroll to position [1303, 0]
click at [457, 400] on app-card-role "BTB Assistant Bar Manager 5006 0/1 21:00-23:30 (2h30m) single-neutral-actions" at bounding box center [465, 410] width 183 height 55
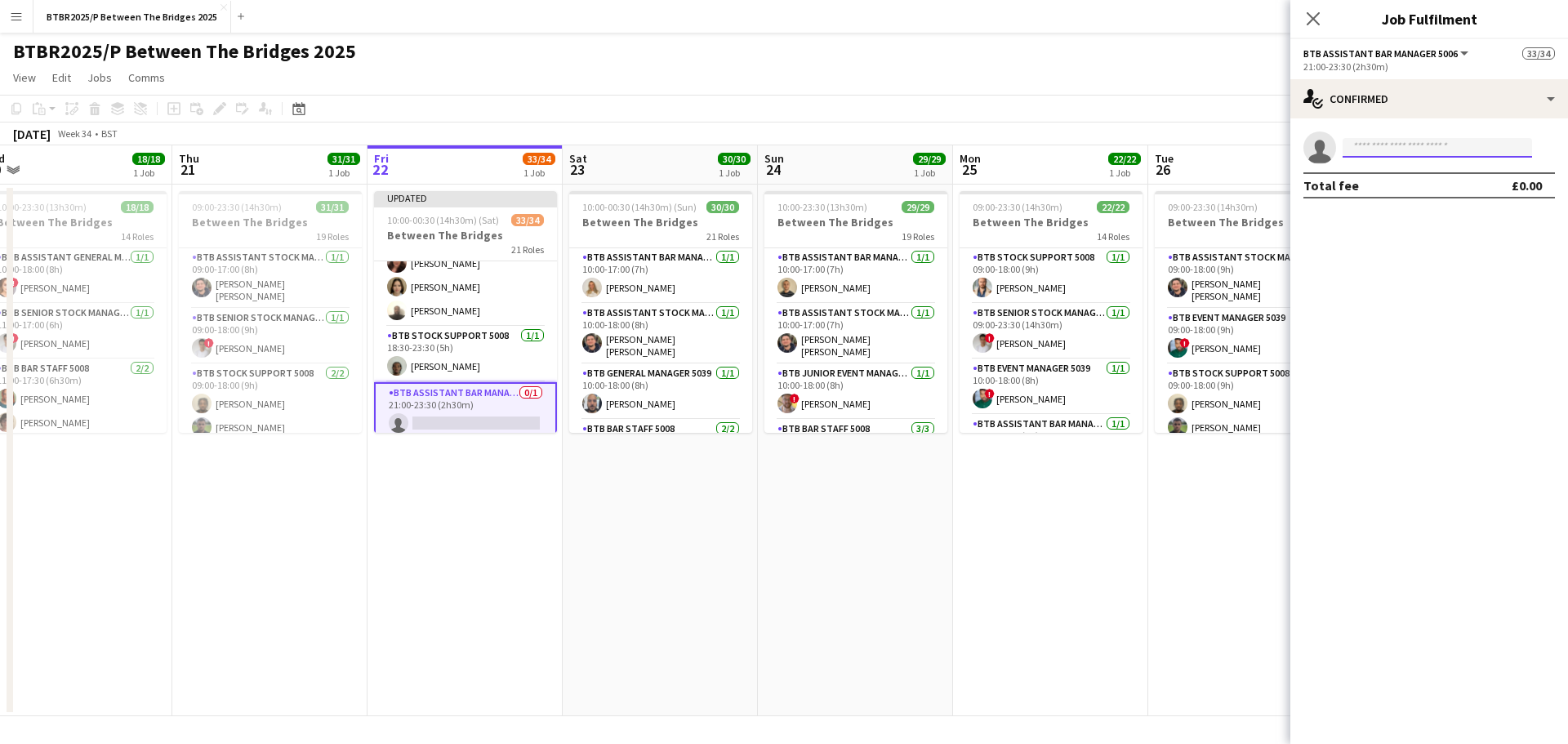
click at [1385, 148] on input at bounding box center [1437, 148] width 190 height 20
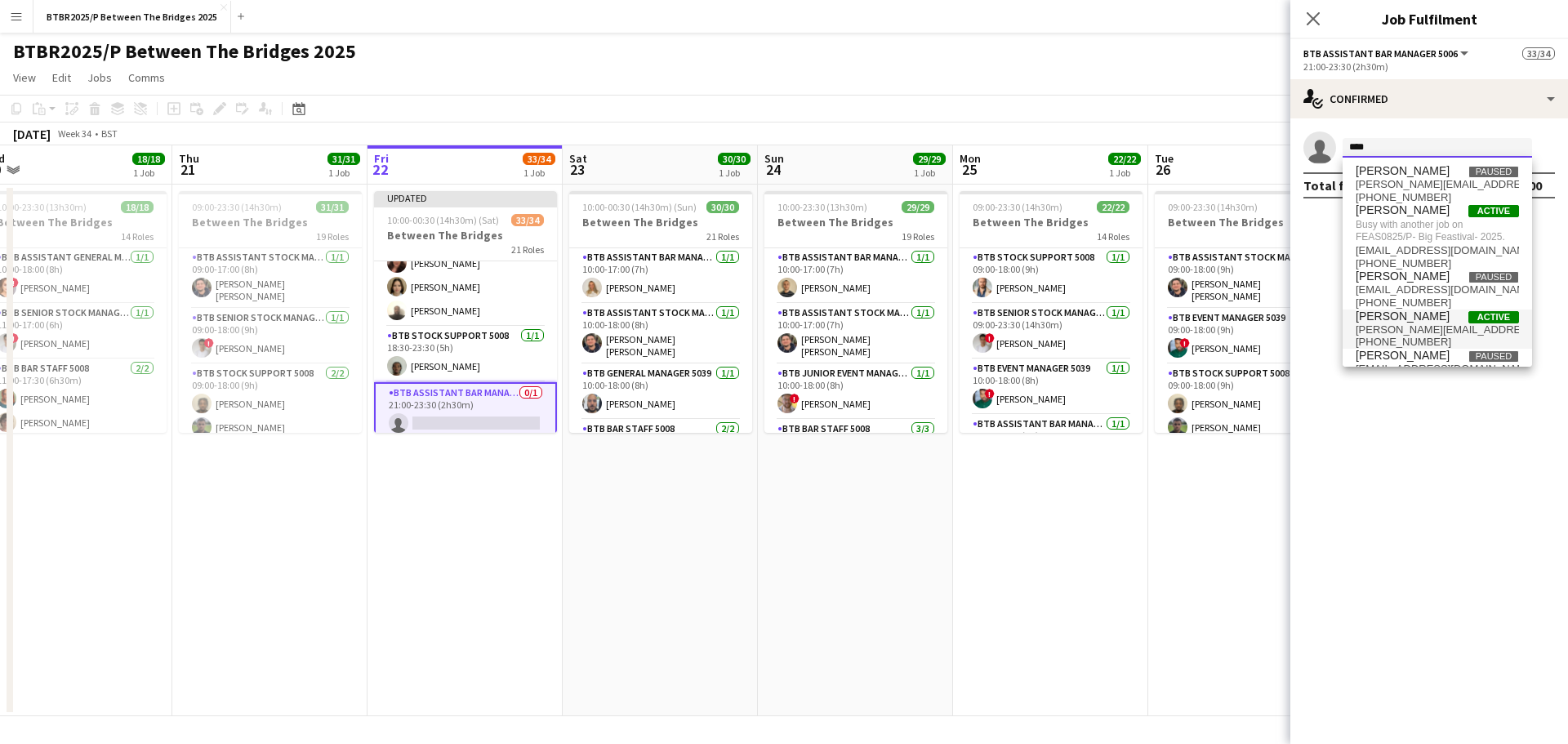
type input "****"
click at [1390, 320] on span "[PERSON_NAME]" at bounding box center [1402, 317] width 93 height 14
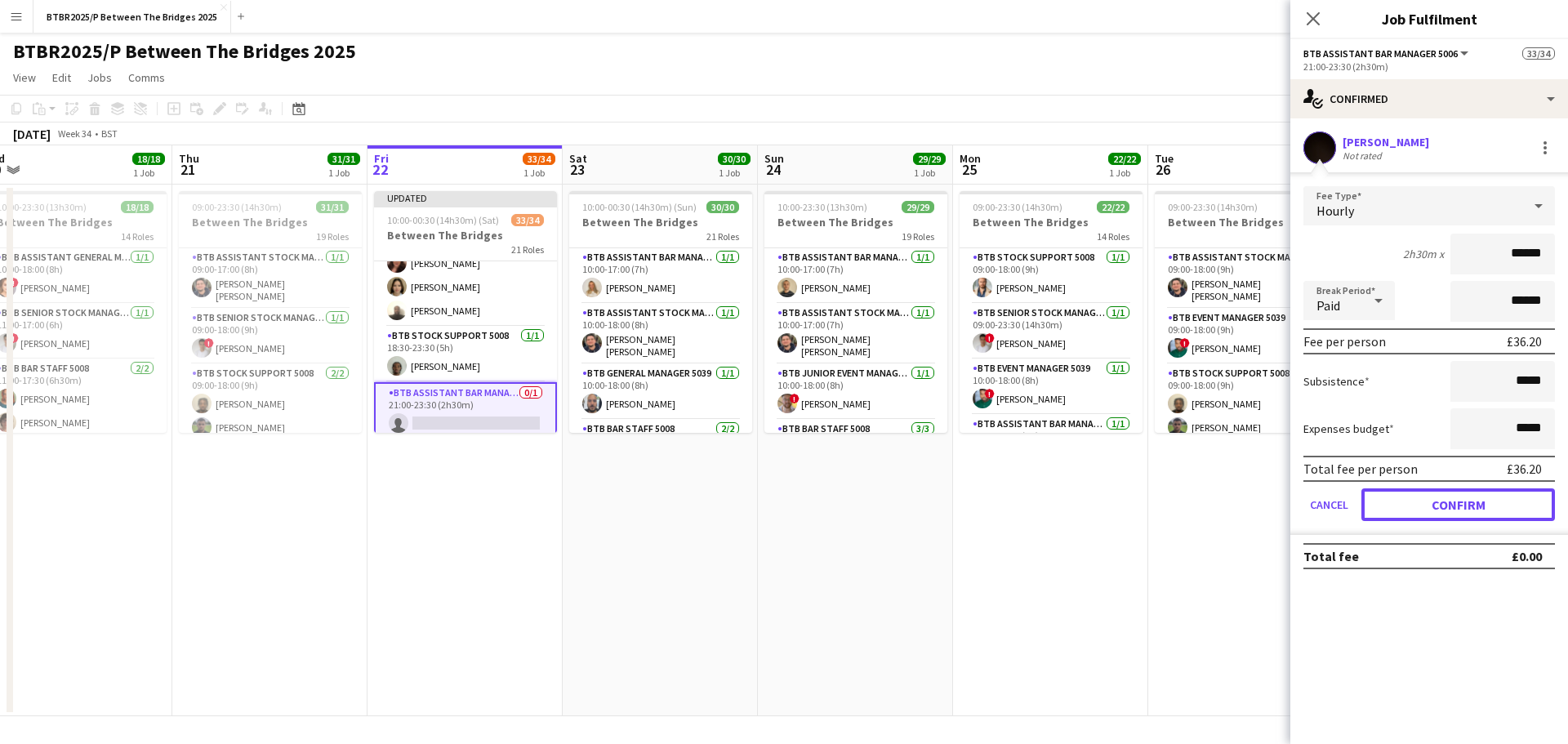
click at [1394, 507] on button "Confirm" at bounding box center [1457, 505] width 194 height 32
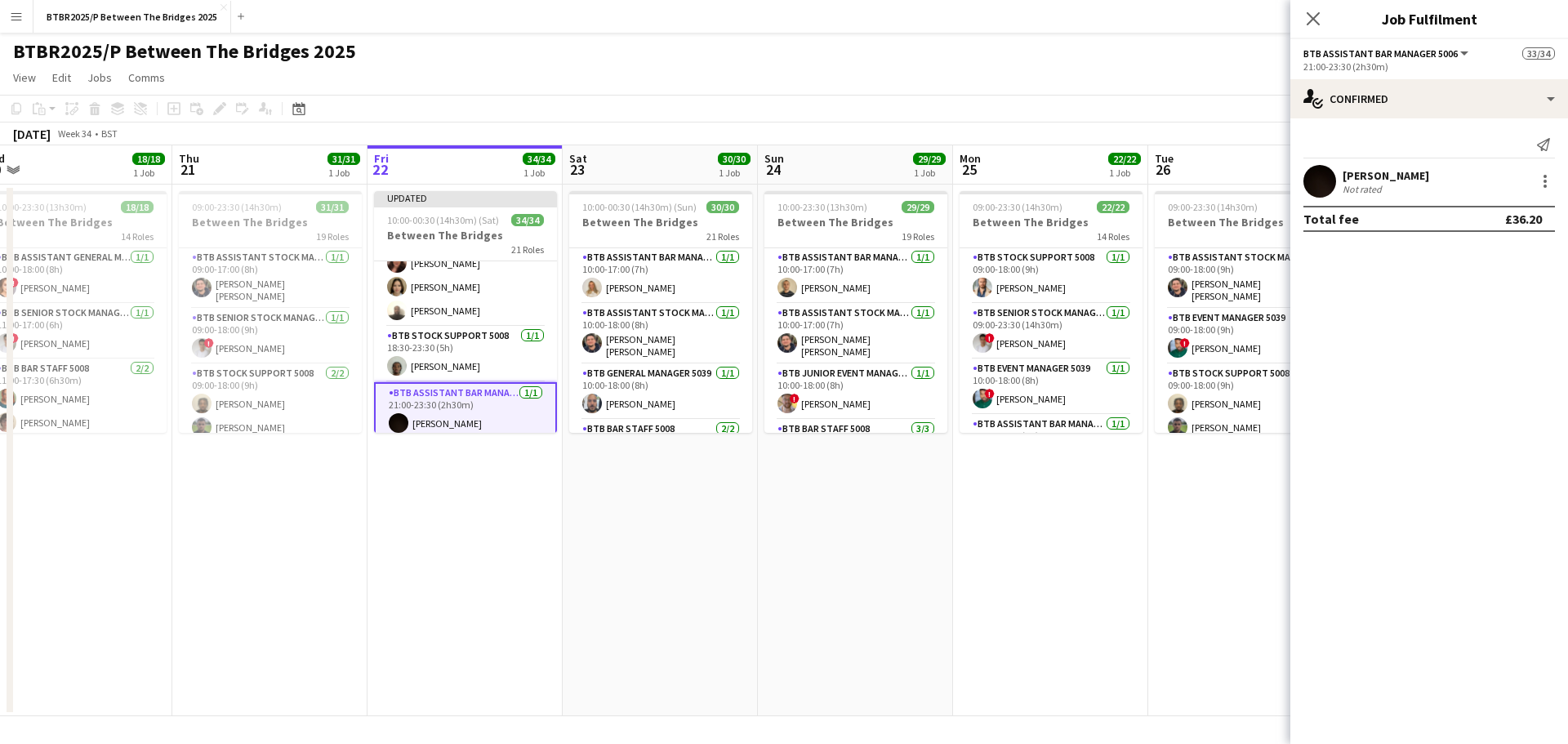
click at [1083, 51] on div "BTBR2025/P Between The Bridges 2025 user user" at bounding box center [784, 48] width 1568 height 31
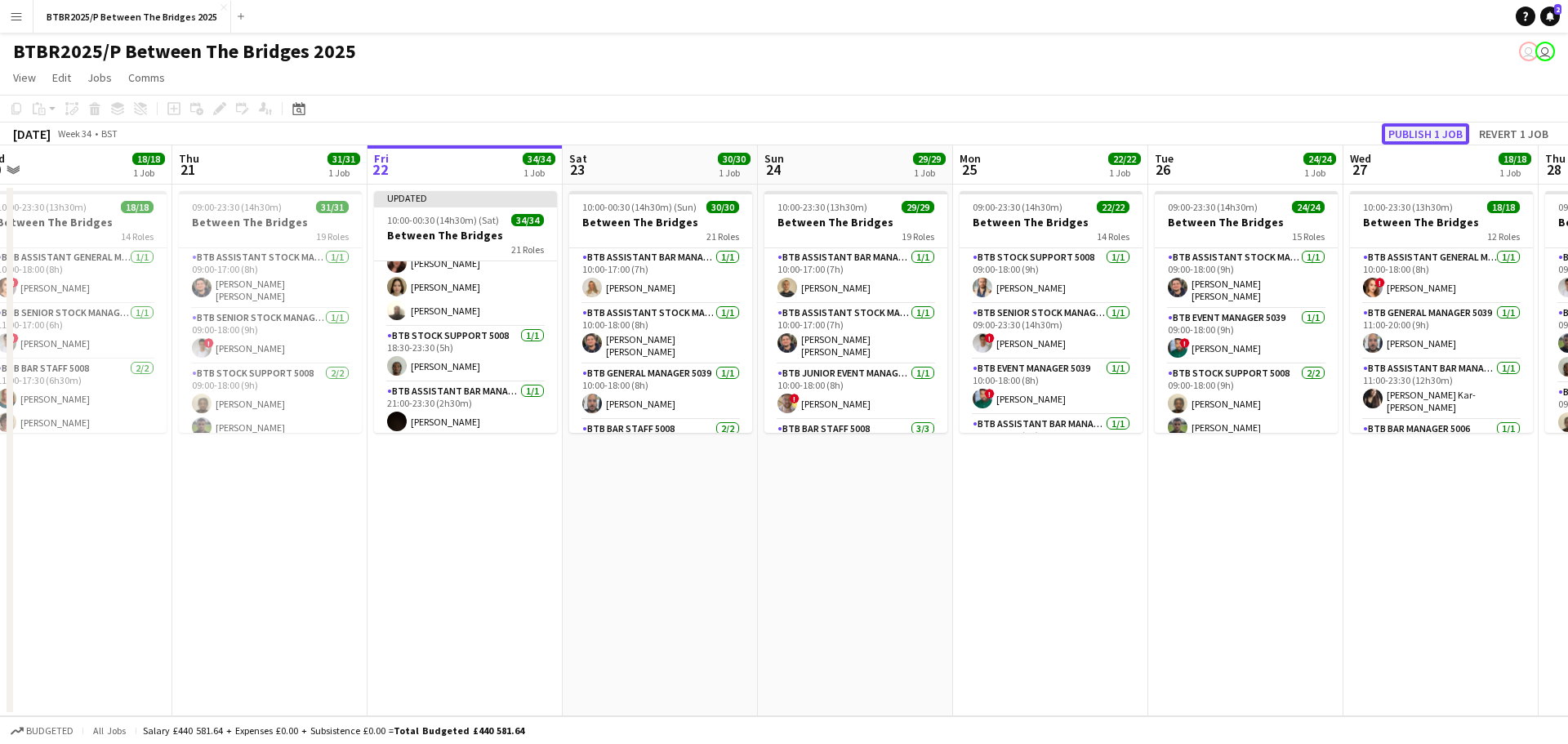
click at [1404, 132] on button "Publish 1 job" at bounding box center [1426, 134] width 88 height 21
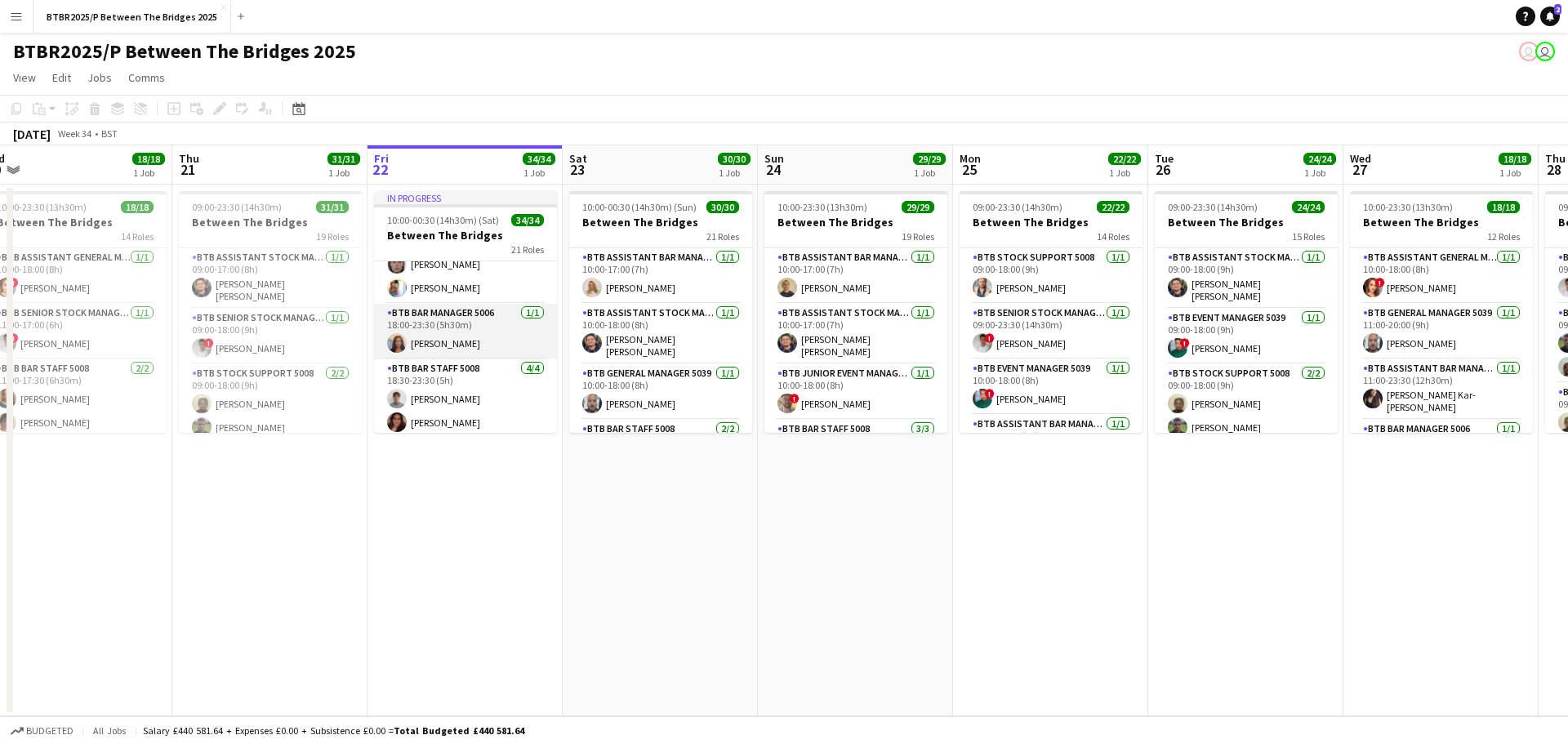
click at [465, 337] on app-card-role "BTB Bar Manager 5006 [DATE] 18:00-23:30 (5h30m) [PERSON_NAME]" at bounding box center [465, 332] width 183 height 55
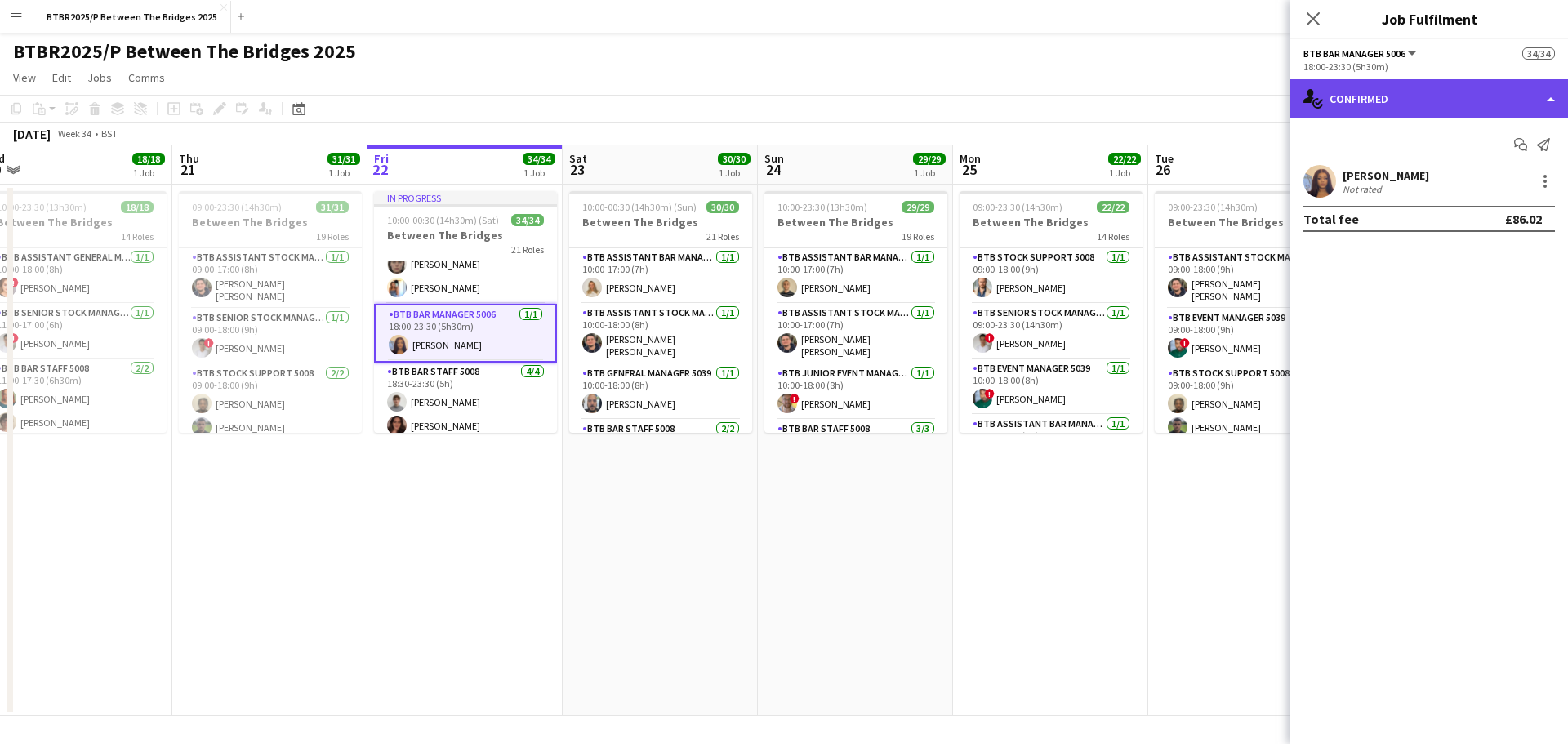
click at [1416, 102] on div "single-neutral-actions-check-2 Confirmed" at bounding box center [1429, 98] width 278 height 39
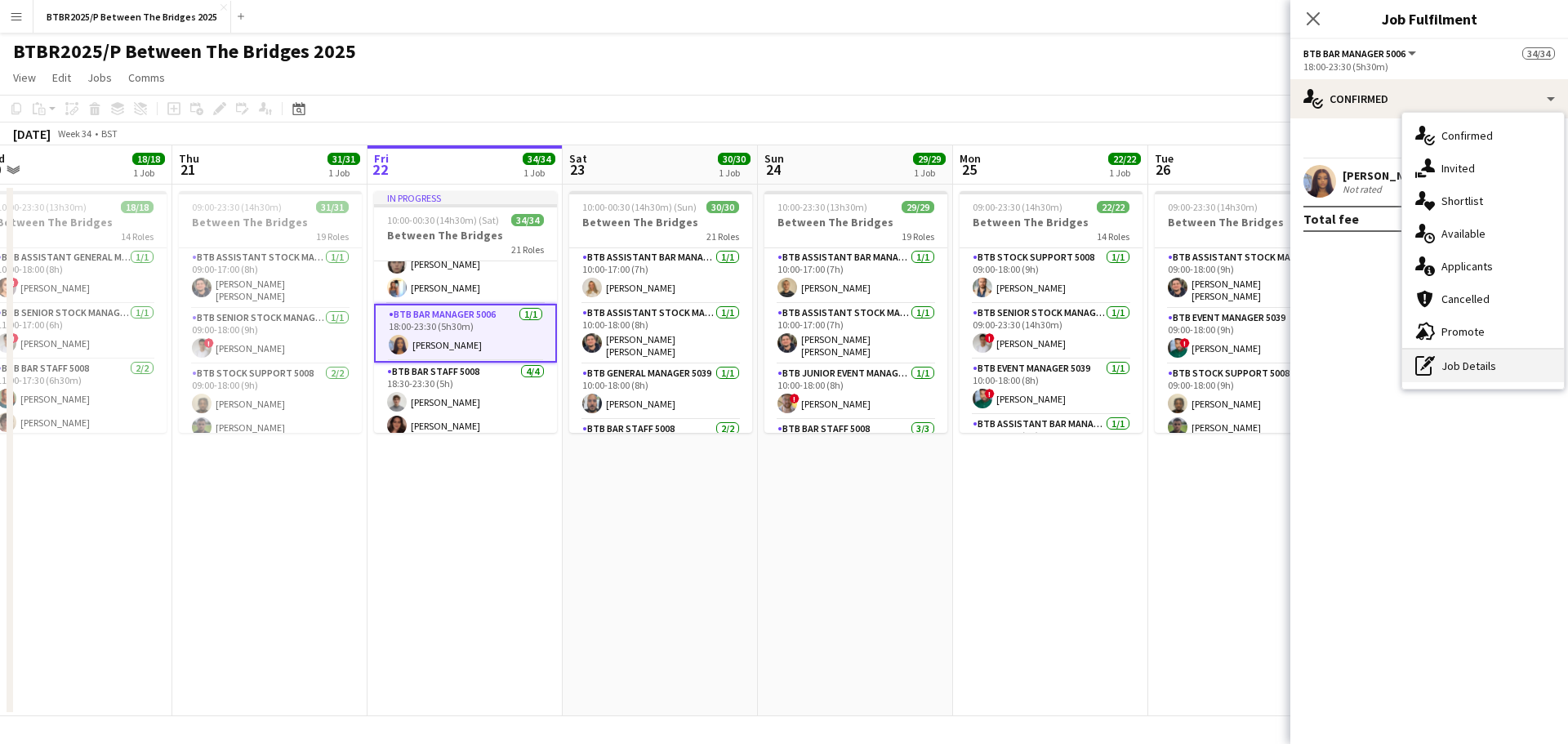
click at [1439, 378] on div "pen-write Job Details" at bounding box center [1483, 365] width 162 height 32
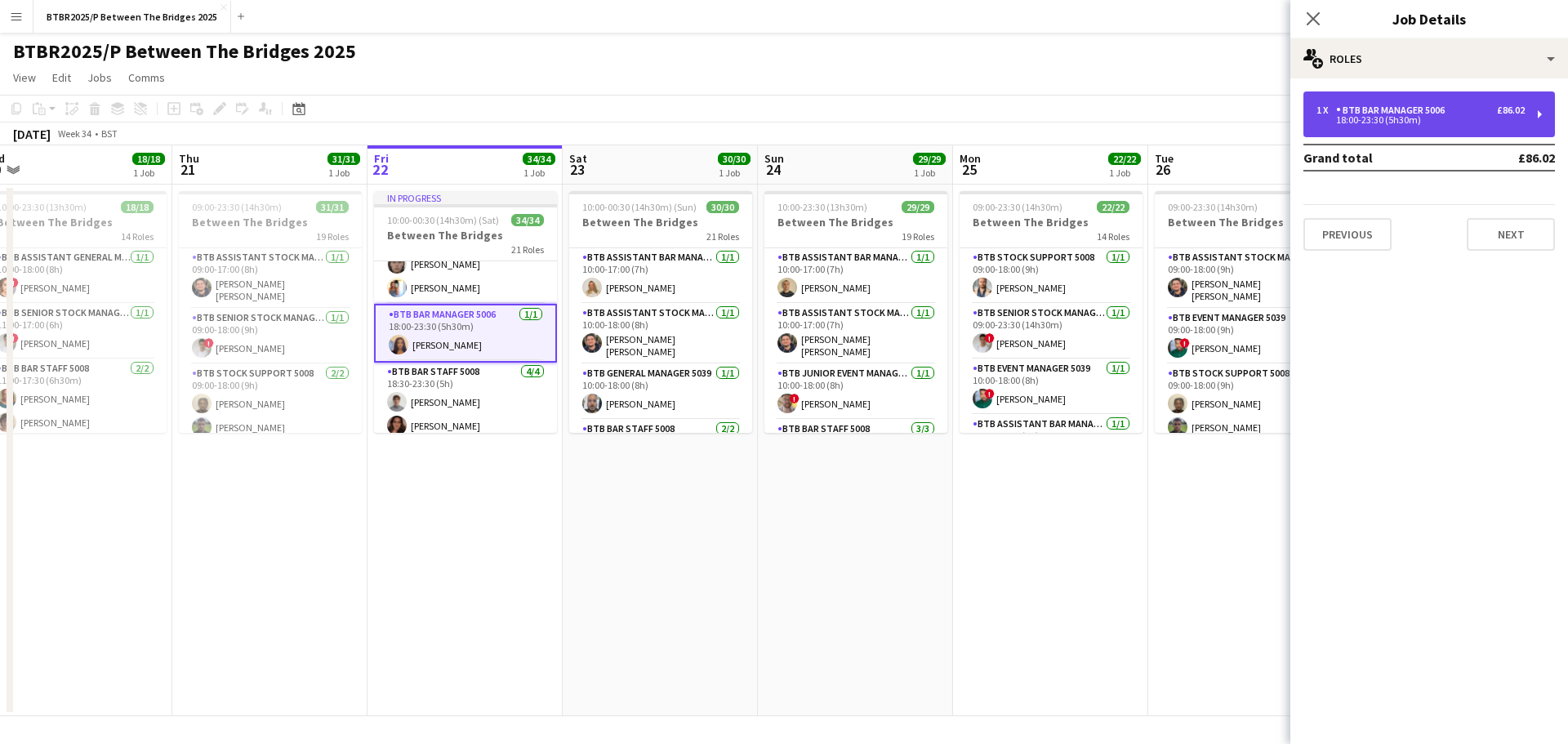
click at [1355, 113] on div "BTB Bar Manager 5006" at bounding box center [1393, 111] width 115 height 11
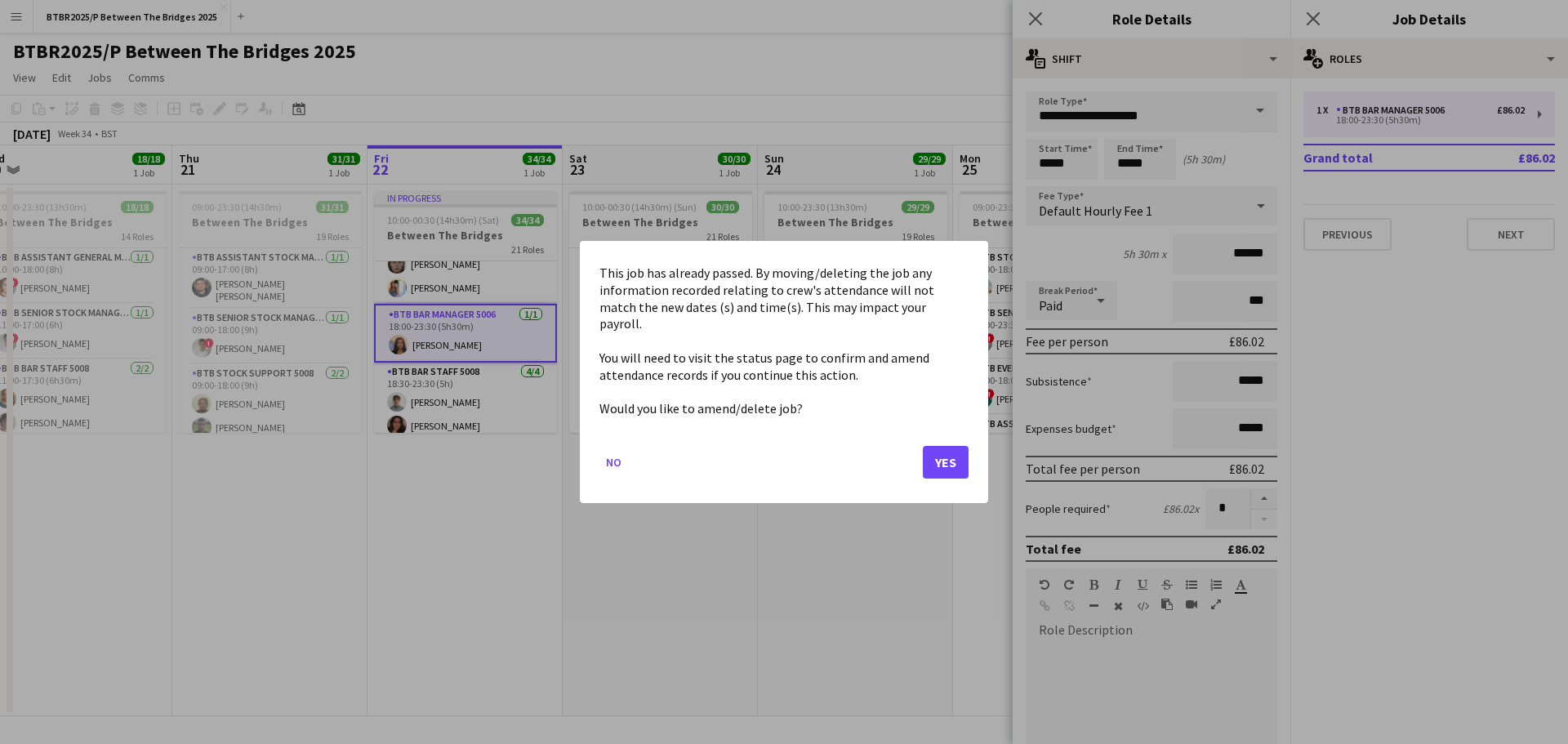
click at [1077, 161] on body "Menu Boards Boards Boards All jobs Status Workforce Workforce My Workforce Recr…" at bounding box center [784, 372] width 1568 height 744
click at [951, 459] on button "Yes" at bounding box center [946, 462] width 46 height 32
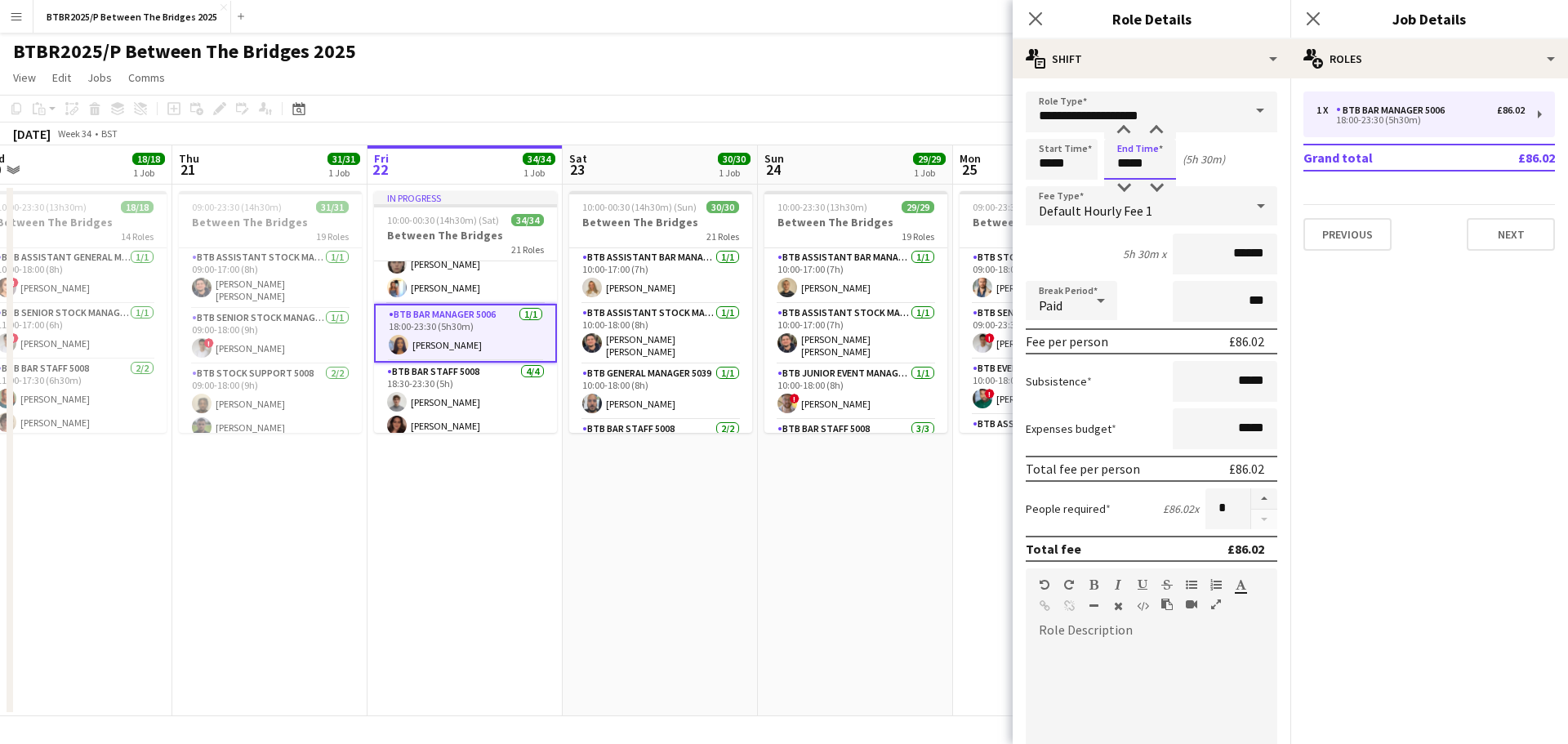
drag, startPoint x: 1154, startPoint y: 156, endPoint x: 1090, endPoint y: 157, distance: 64.0
click at [1090, 157] on div "Start Time ***** End Time ***** (5h 30m)" at bounding box center [1151, 159] width 252 height 41
type input "*****"
click at [866, 51] on div "BTBR2025/P Between The Bridges 2025 user user" at bounding box center [784, 48] width 1568 height 31
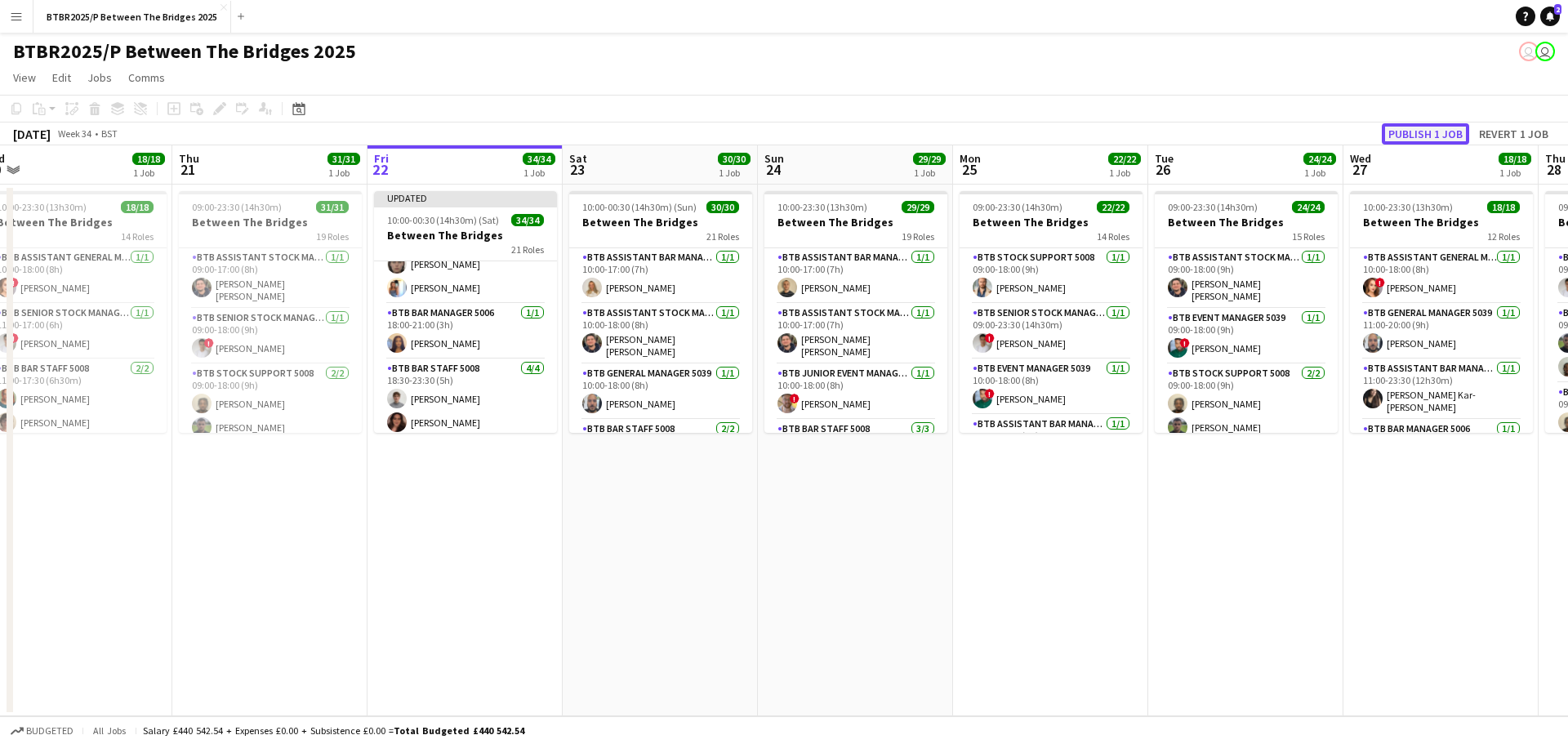
click at [1422, 138] on button "Publish 1 job" at bounding box center [1426, 134] width 88 height 21
